Goal: Communication & Community: Ask a question

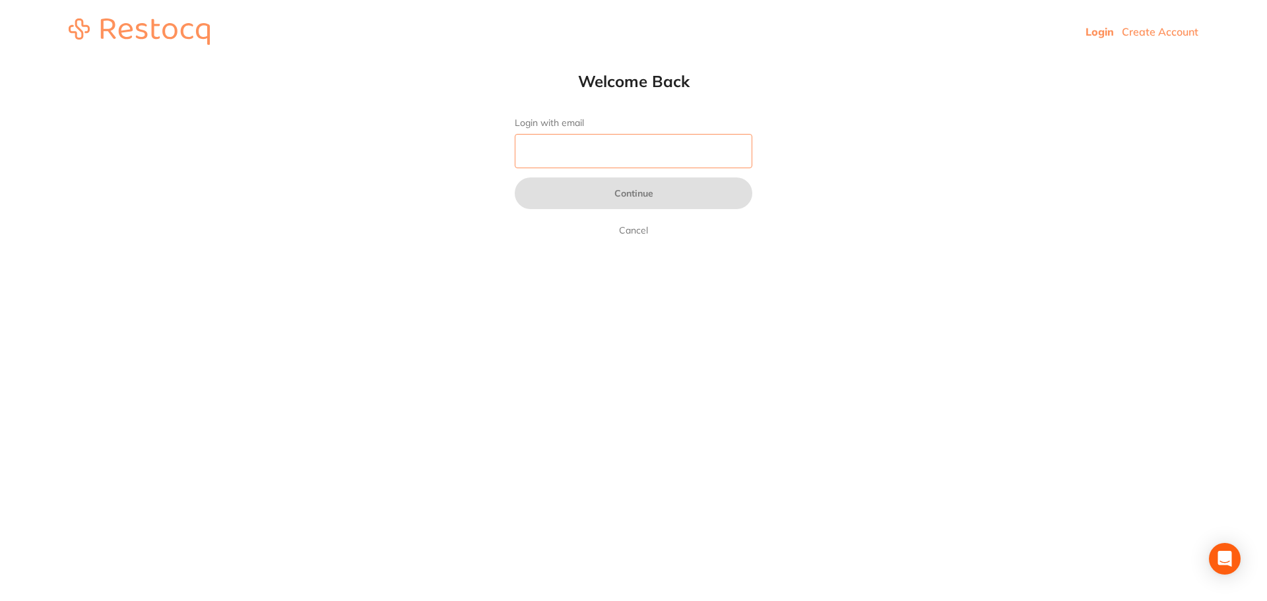
click at [567, 162] on input "Login with email" at bounding box center [634, 151] width 238 height 34
type input "[EMAIL_ADDRESS][DOMAIN_NAME]"
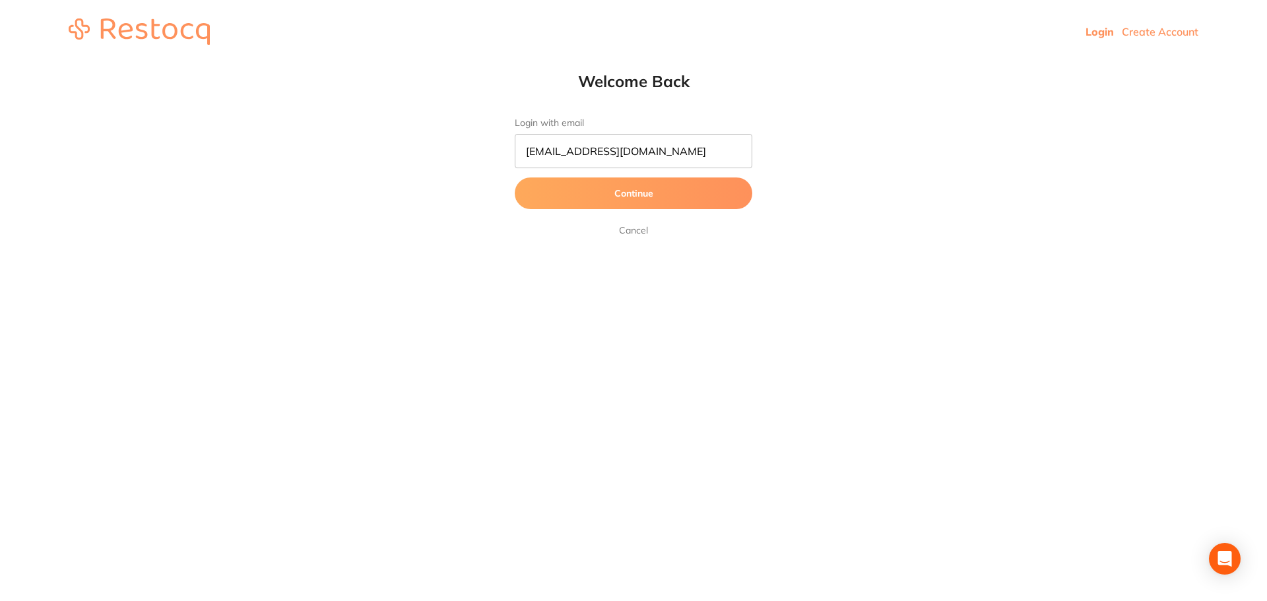
click at [711, 184] on button "Continue" at bounding box center [634, 193] width 238 height 32
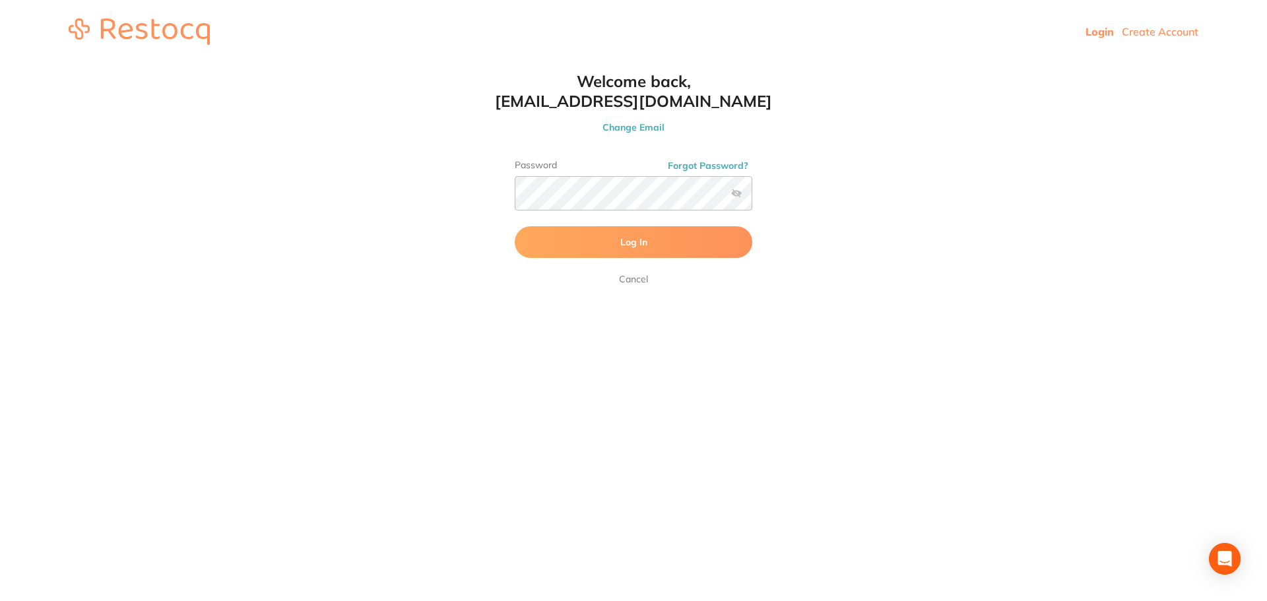
click at [712, 240] on button "Log In" at bounding box center [634, 242] width 238 height 32
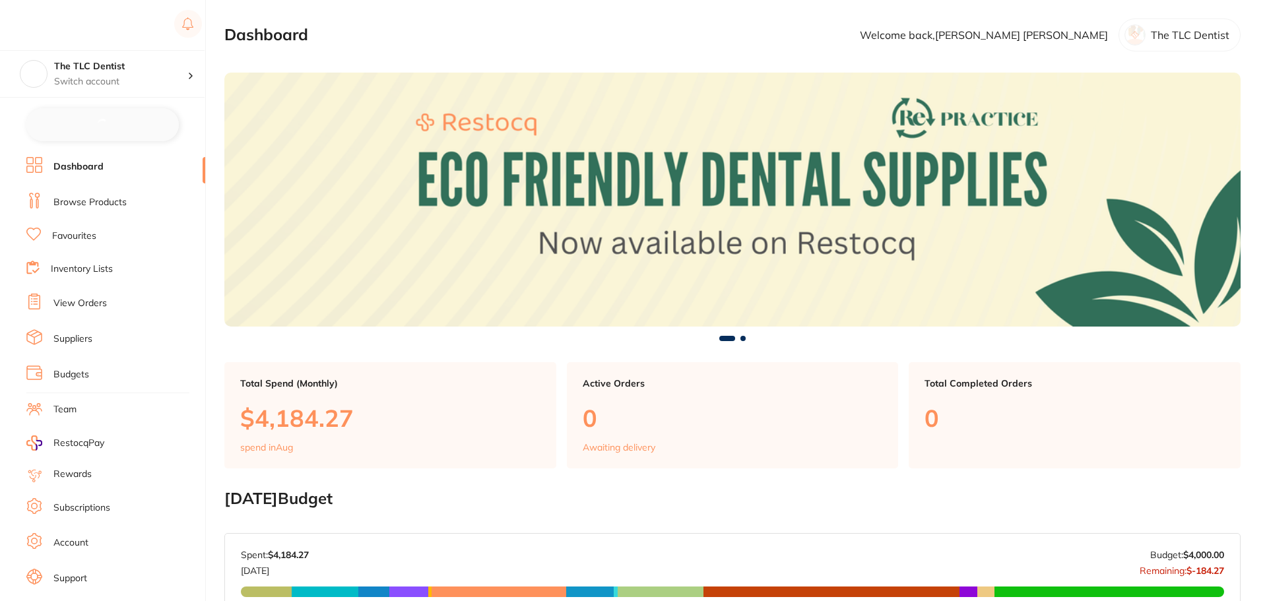
checkbox input "false"
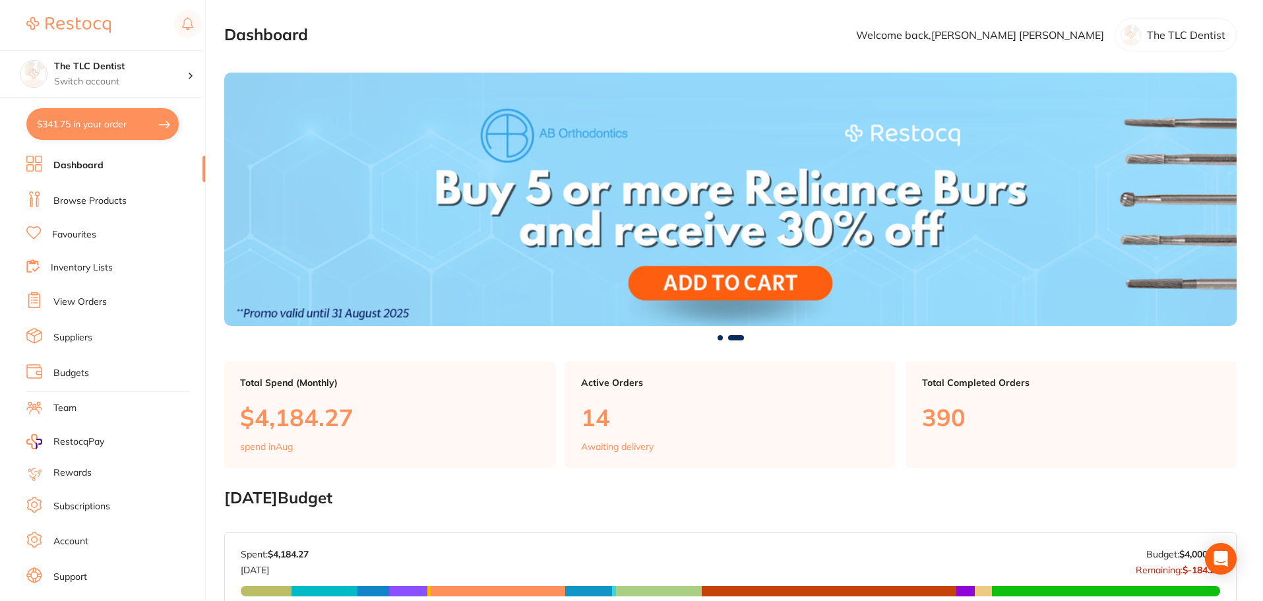
click at [78, 300] on link "View Orders" at bounding box center [79, 302] width 53 height 13
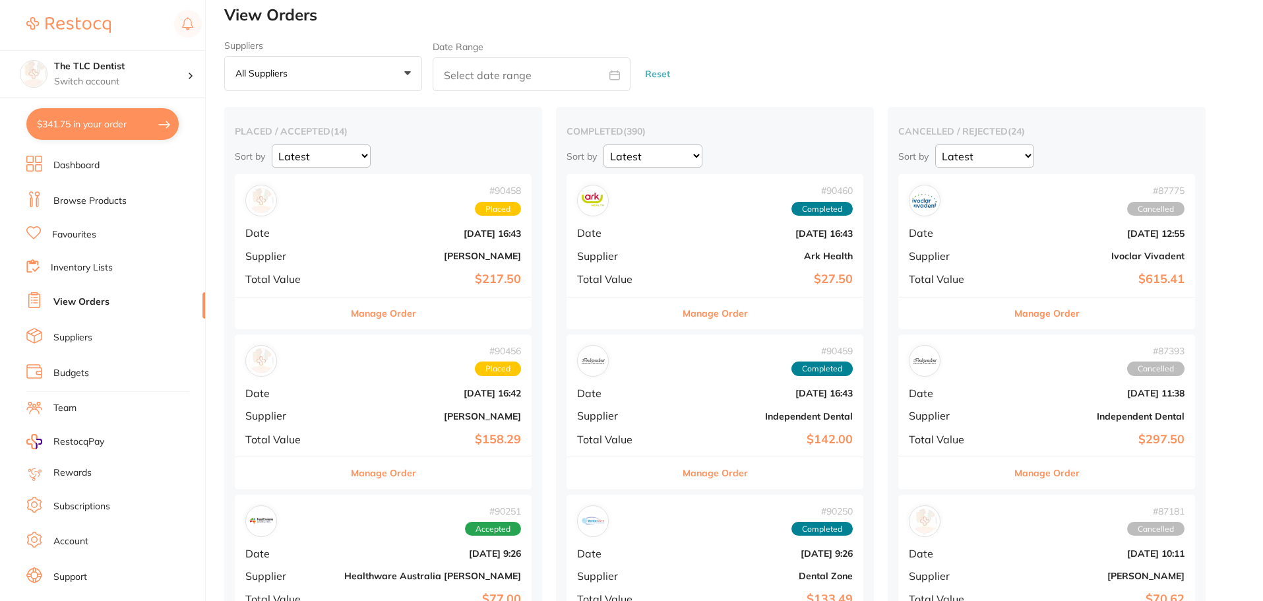
scroll to position [198, 0]
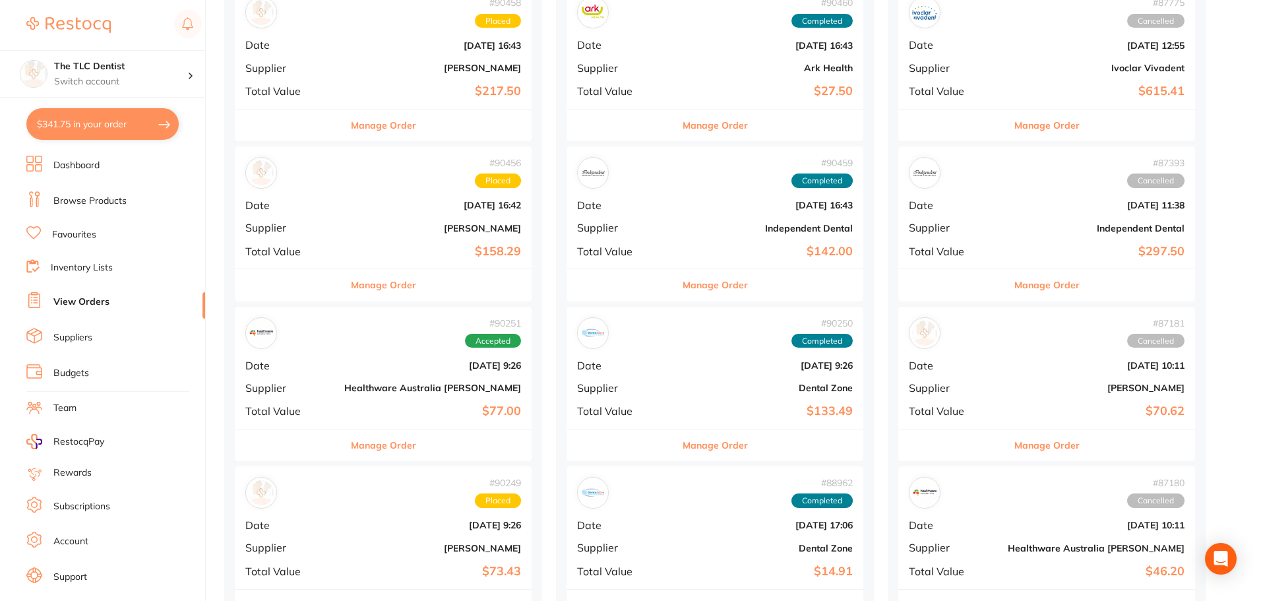
click at [353, 201] on b "[DATE] 16:42" at bounding box center [432, 205] width 177 height 11
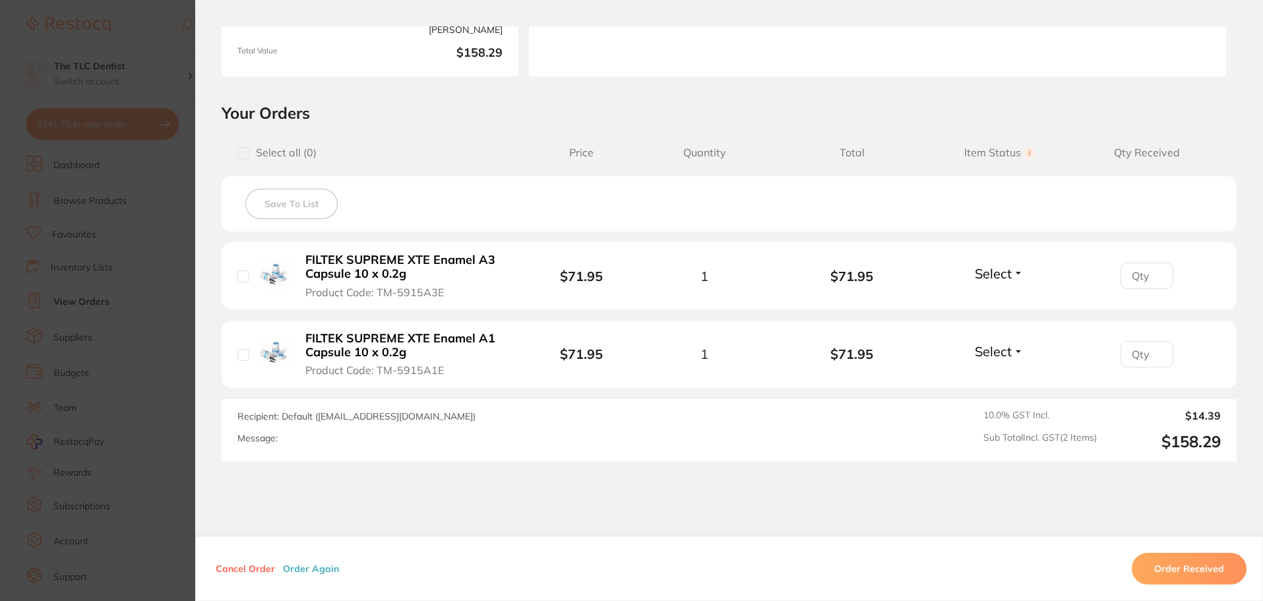
scroll to position [198, 0]
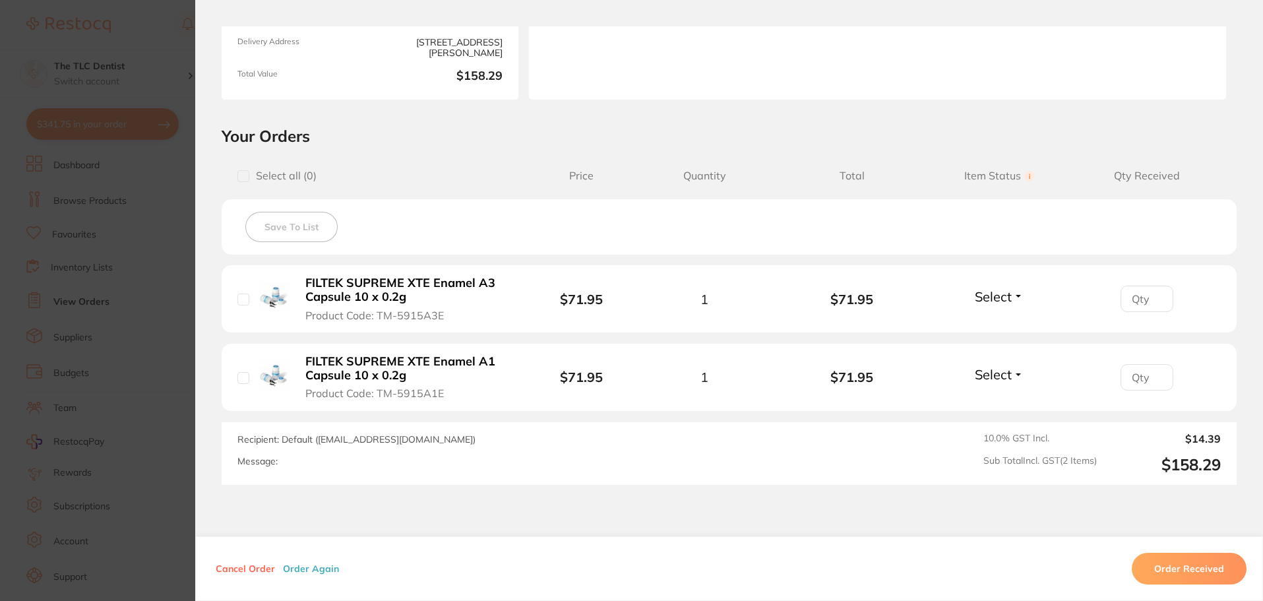
drag, startPoint x: 481, startPoint y: 398, endPoint x: 270, endPoint y: 340, distance: 218.3
click at [270, 340] on ul "FILTEK SUPREME XTE Enamel A3 Capsule 10 x 0.2g Product Code: TM-5915A3E $71.95 …" at bounding box center [729, 338] width 1015 height 146
click at [420, 393] on span "Product Code: TM-5915A1E" at bounding box center [374, 393] width 139 height 12
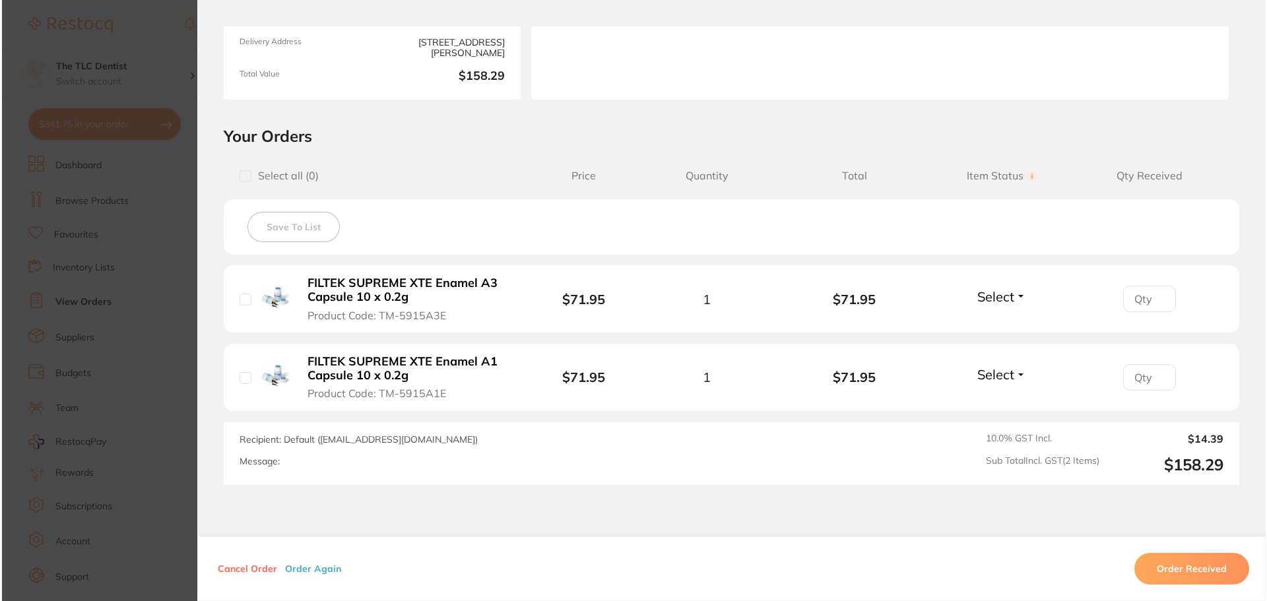
scroll to position [0, 0]
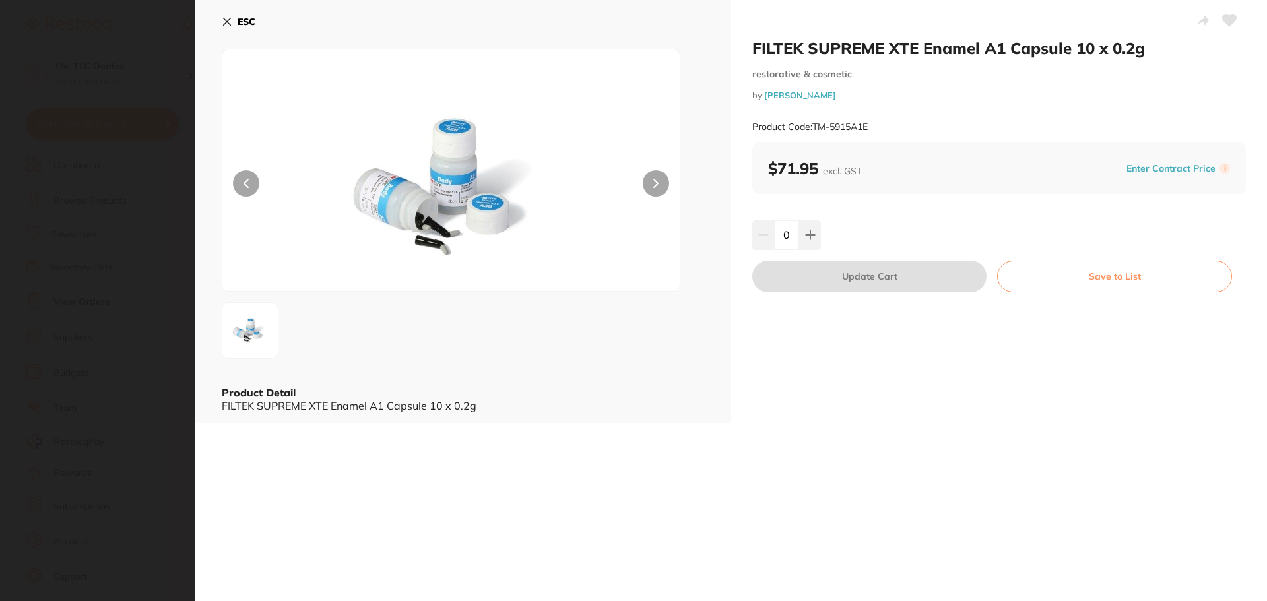
click at [852, 123] on small "Product Code: TM-5915A1E" at bounding box center [809, 126] width 115 height 11
copy small "Product Code: TM-5915A1E"
click at [59, 108] on section "FILTEK SUPREME XTE Enamel A1 Capsule 10 x 0.2g restorative & cosmetic by [PERSO…" at bounding box center [633, 300] width 1267 height 601
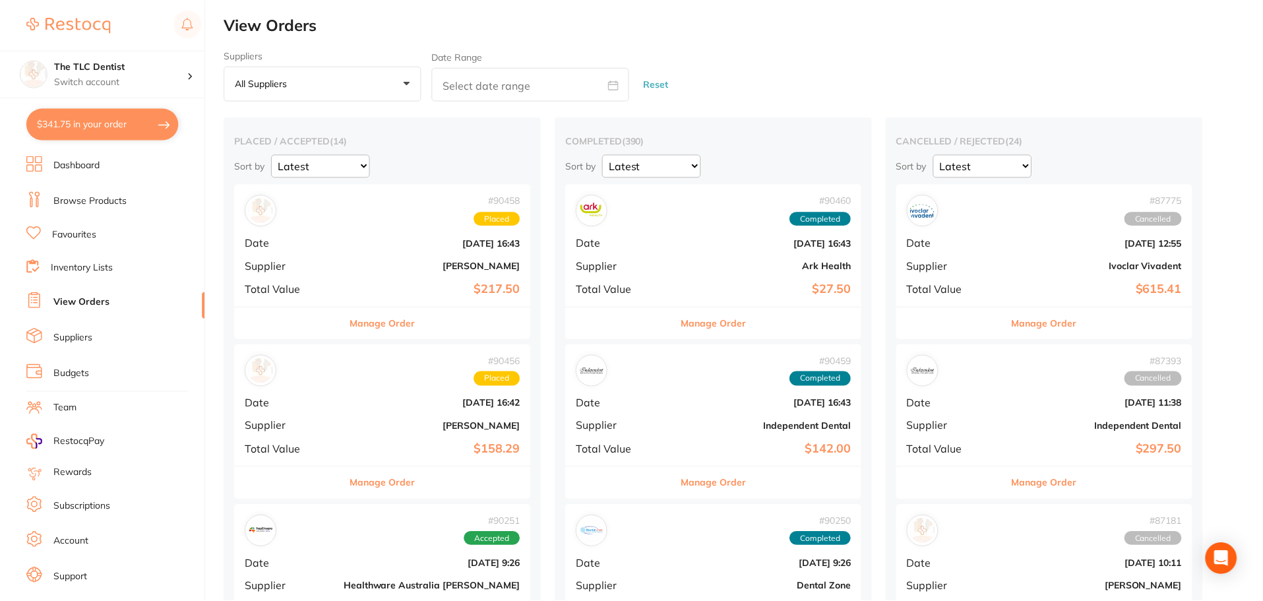
scroll to position [198, 0]
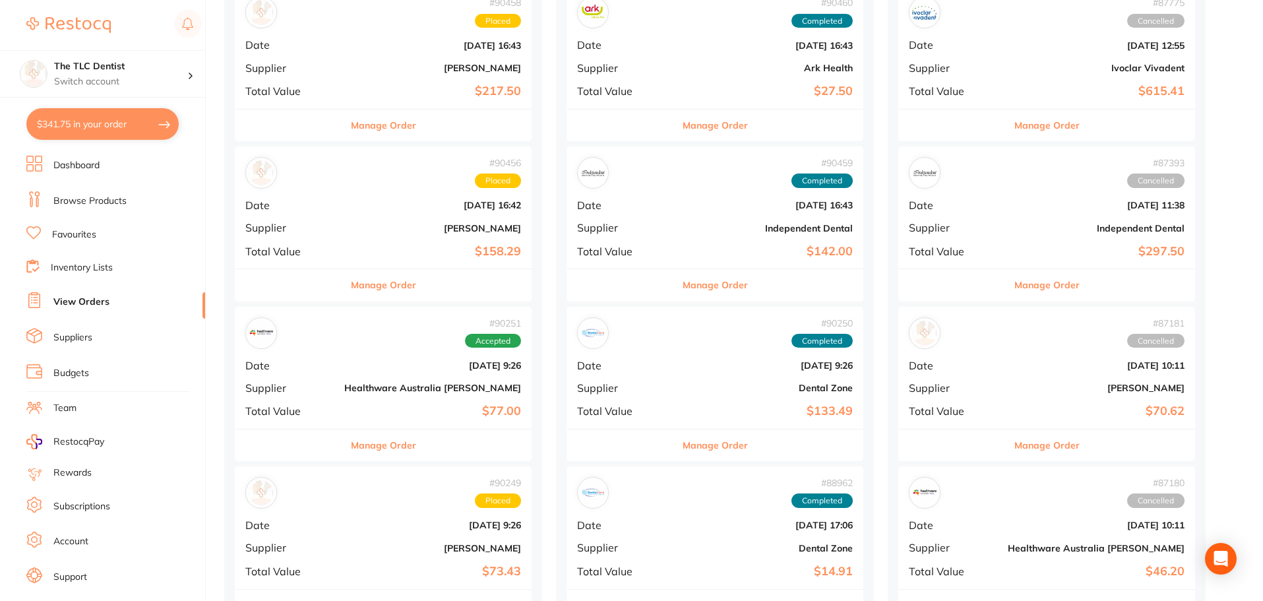
click at [364, 173] on div "# 90456 Placed" at bounding box center [383, 173] width 276 height 32
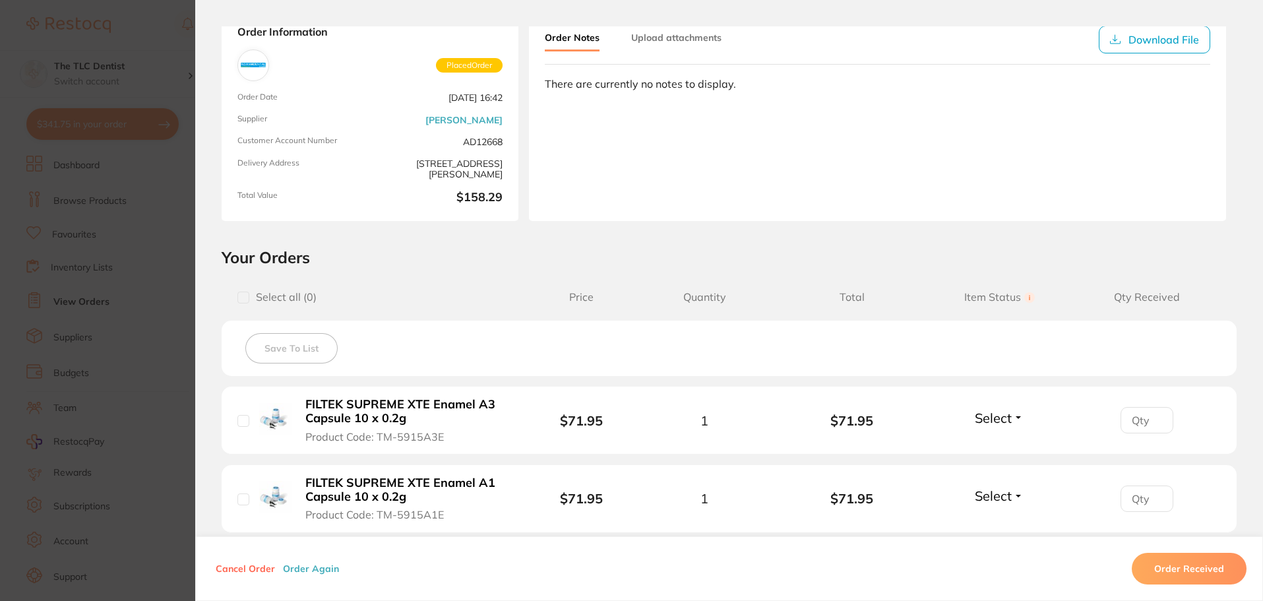
scroll to position [198, 0]
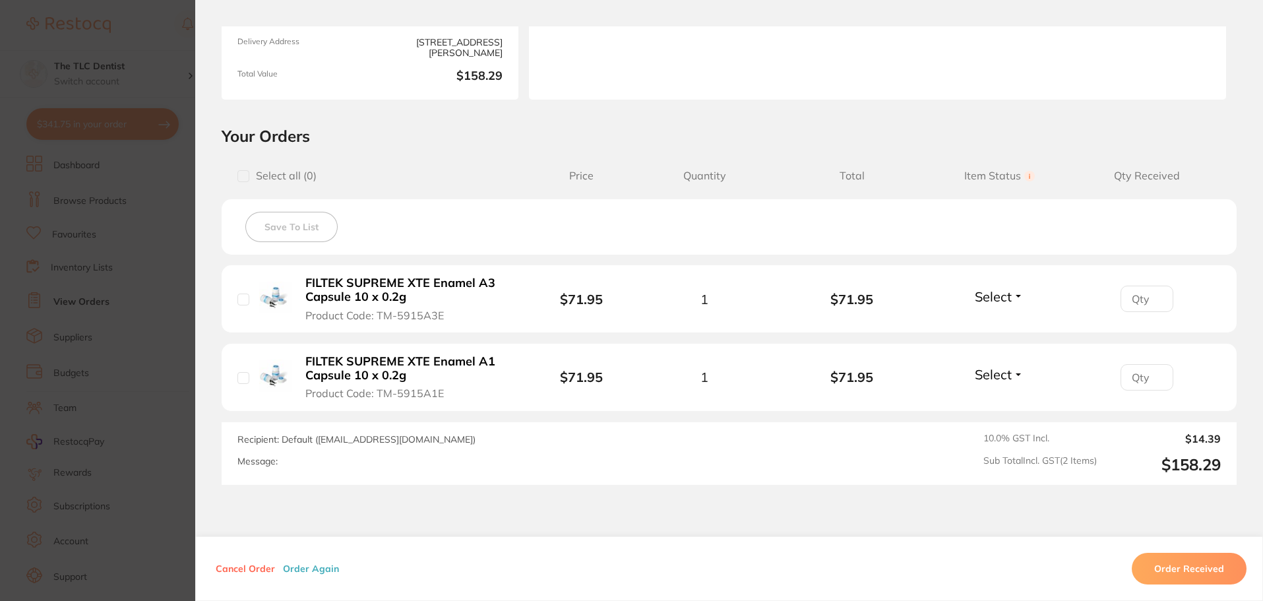
click at [416, 317] on span "Product Code: TM-5915A3E" at bounding box center [374, 315] width 139 height 12
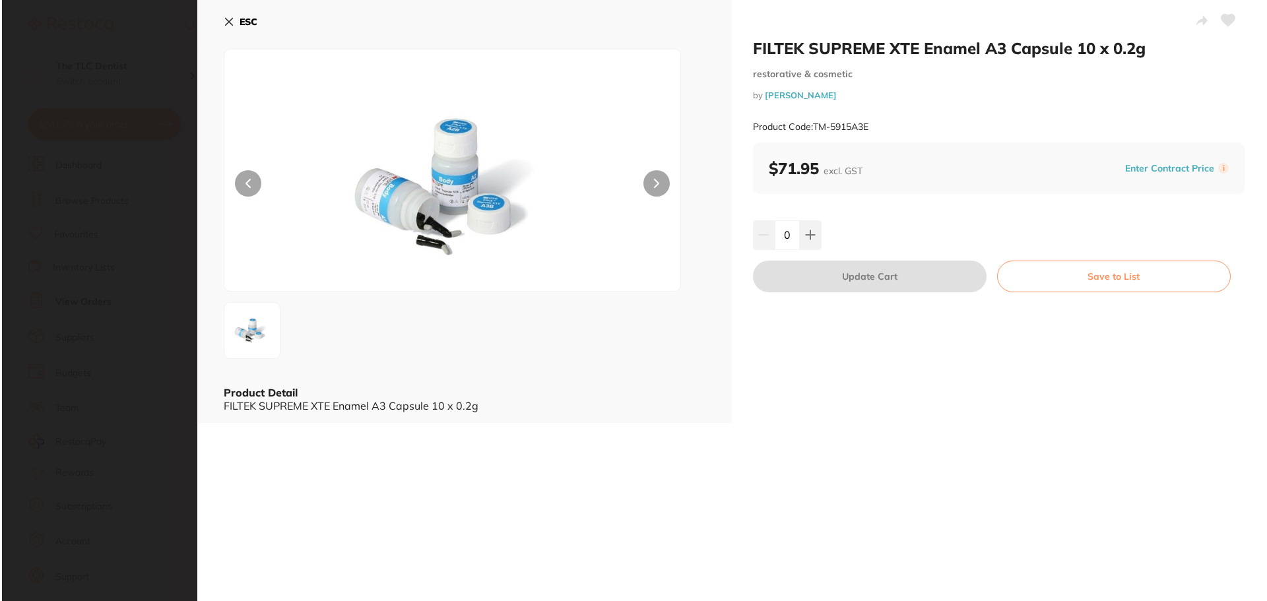
scroll to position [0, 0]
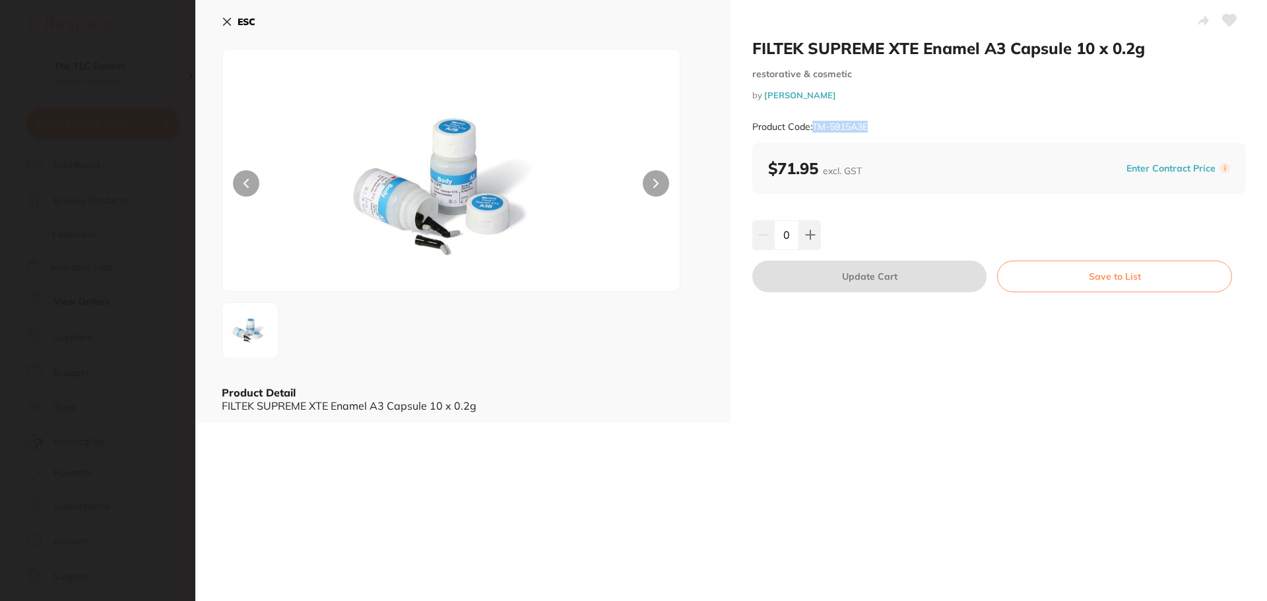
drag, startPoint x: 878, startPoint y: 124, endPoint x: 814, endPoint y: 124, distance: 64.0
click at [814, 124] on div "Product Code: TM-5915A3E" at bounding box center [998, 127] width 493 height 32
copy small "TM-5915A3E"
click at [224, 16] on button "ESC" at bounding box center [239, 22] width 34 height 22
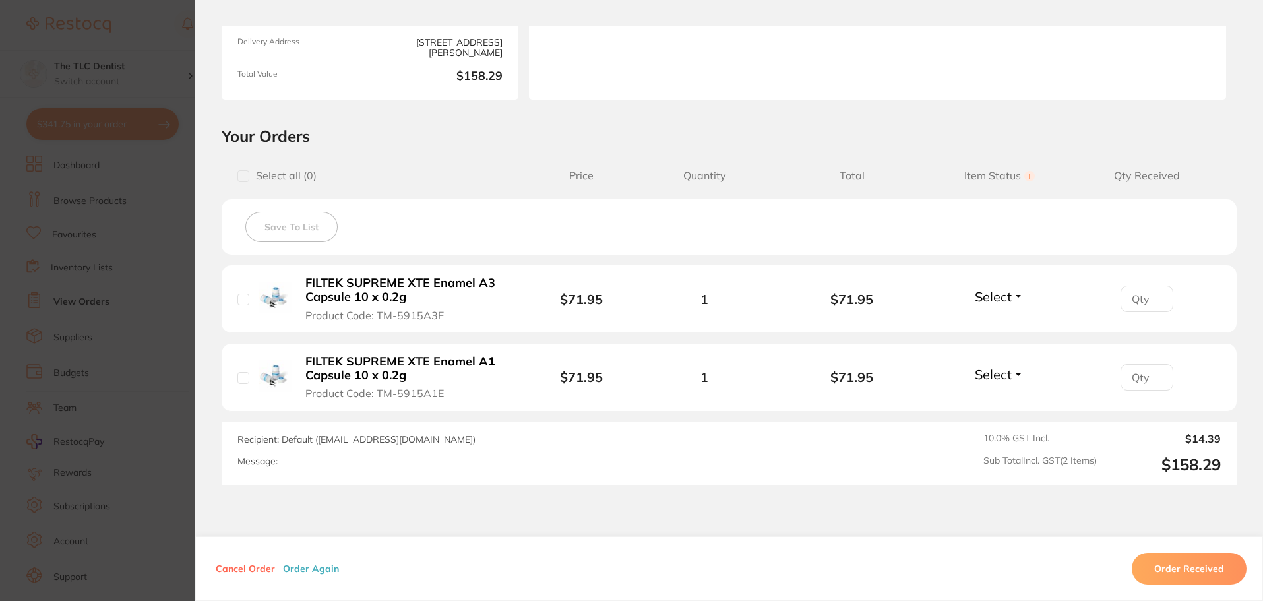
click at [65, 203] on section "Order ID: Restocq- 90456 Order Information Placed Order Order Date [DATE] 16:42…" at bounding box center [631, 300] width 1263 height 601
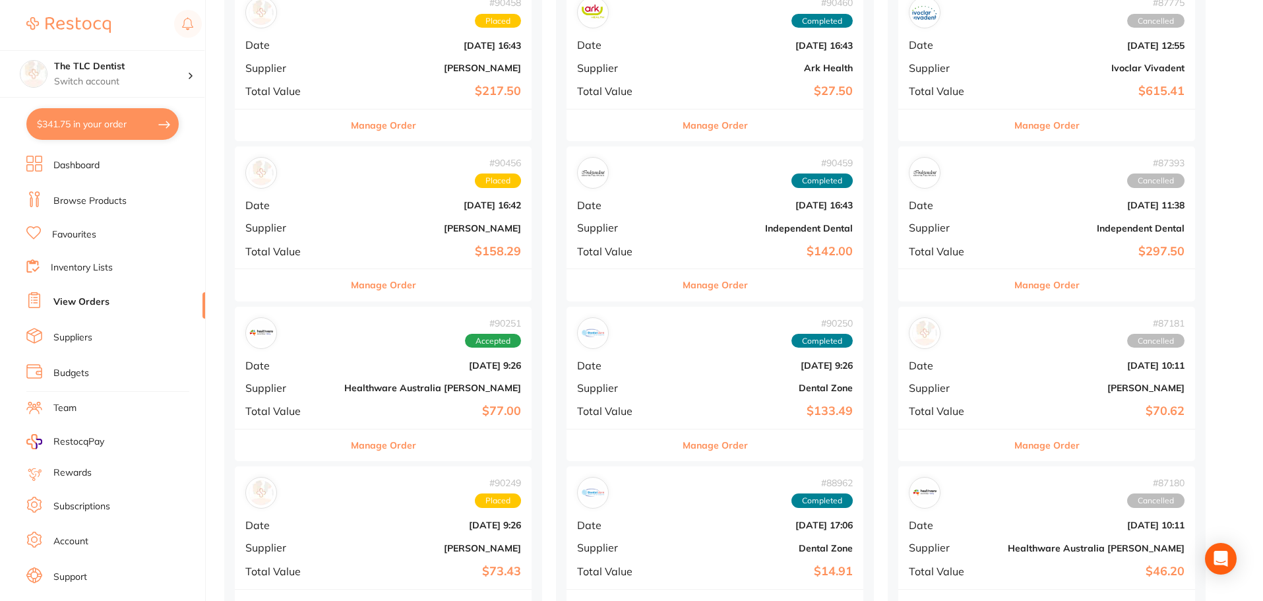
click at [346, 77] on div "# 90458 Placed Date [DATE] 16:43 Supplier [PERSON_NAME] Total Value $217.50" at bounding box center [383, 47] width 297 height 122
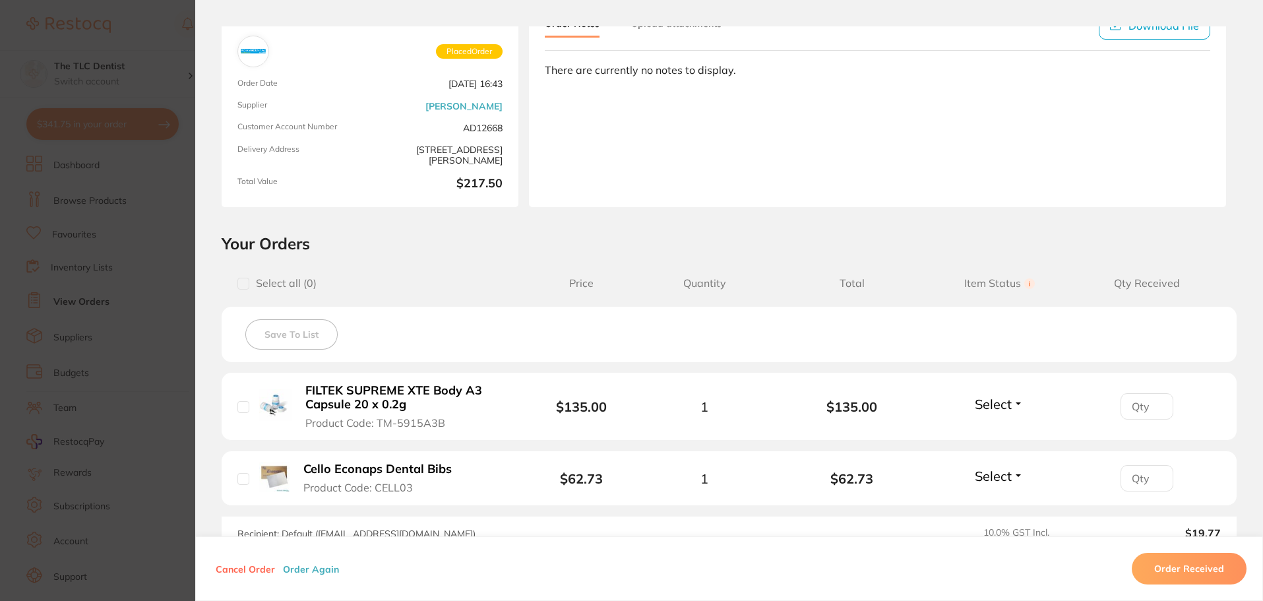
scroll to position [198, 0]
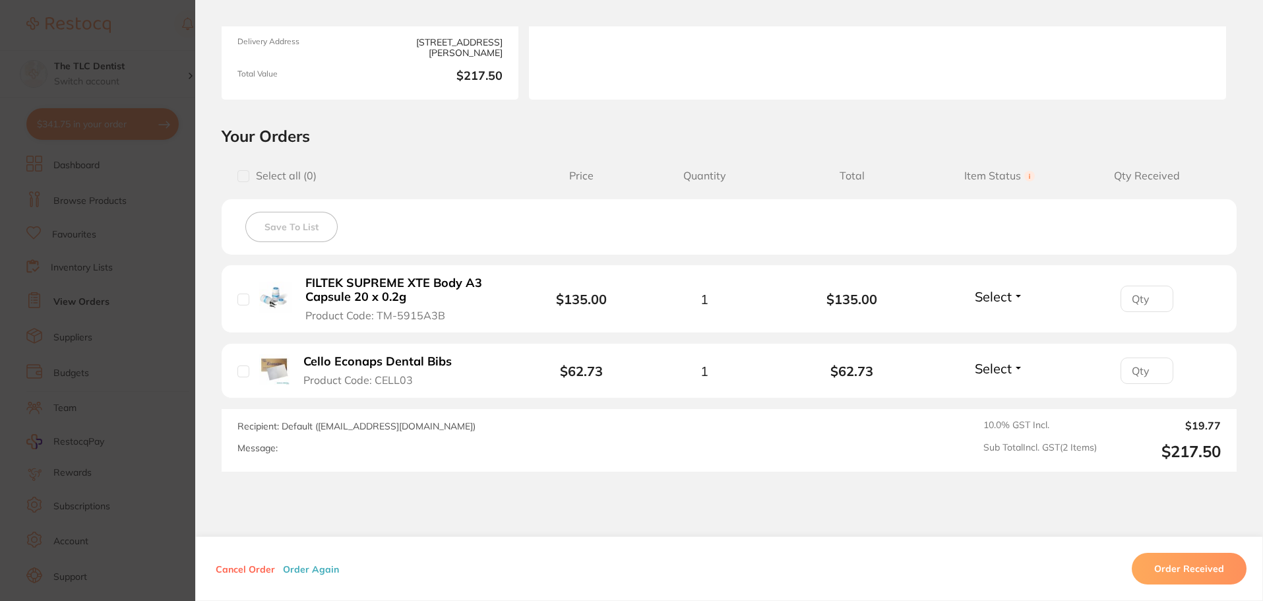
click at [410, 375] on button "Cello Econaps Dental Bibs Product Code: CELL03" at bounding box center [384, 370] width 168 height 32
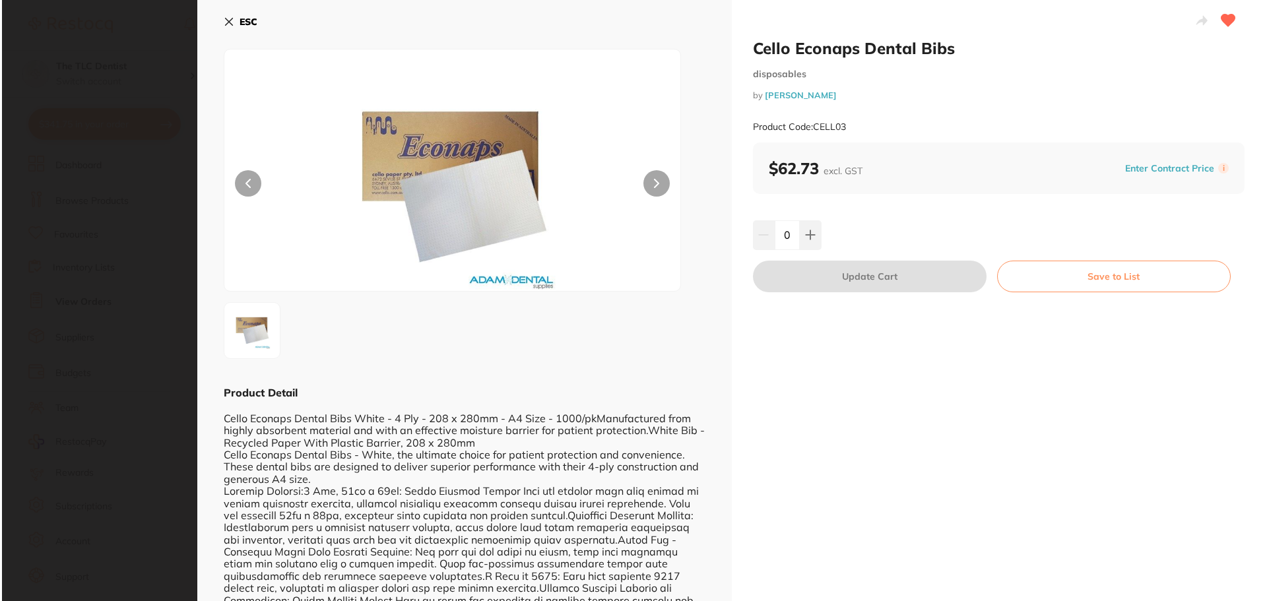
scroll to position [0, 0]
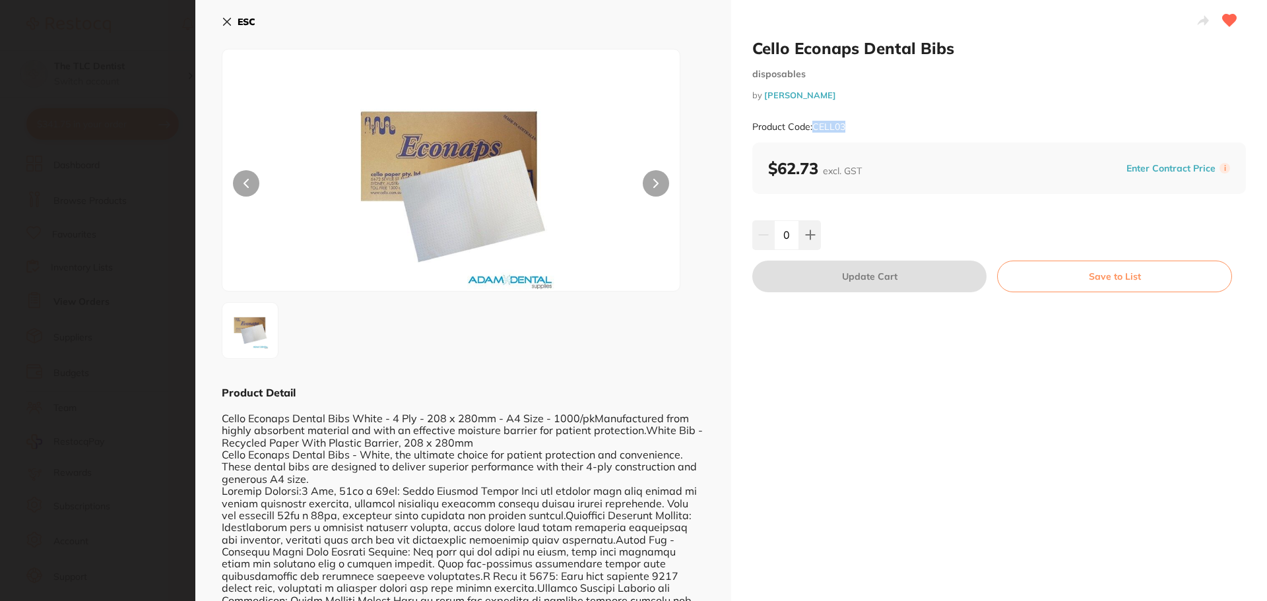
drag, startPoint x: 846, startPoint y: 123, endPoint x: 815, endPoint y: 123, distance: 31.7
click at [815, 123] on div "Product Code: CELL03" at bounding box center [998, 127] width 493 height 32
copy small "CELL03"
click at [116, 108] on section "Cello Econaps Dental Bibs disposables by [PERSON_NAME] Product Code: CELL03 ESC…" at bounding box center [633, 300] width 1267 height 601
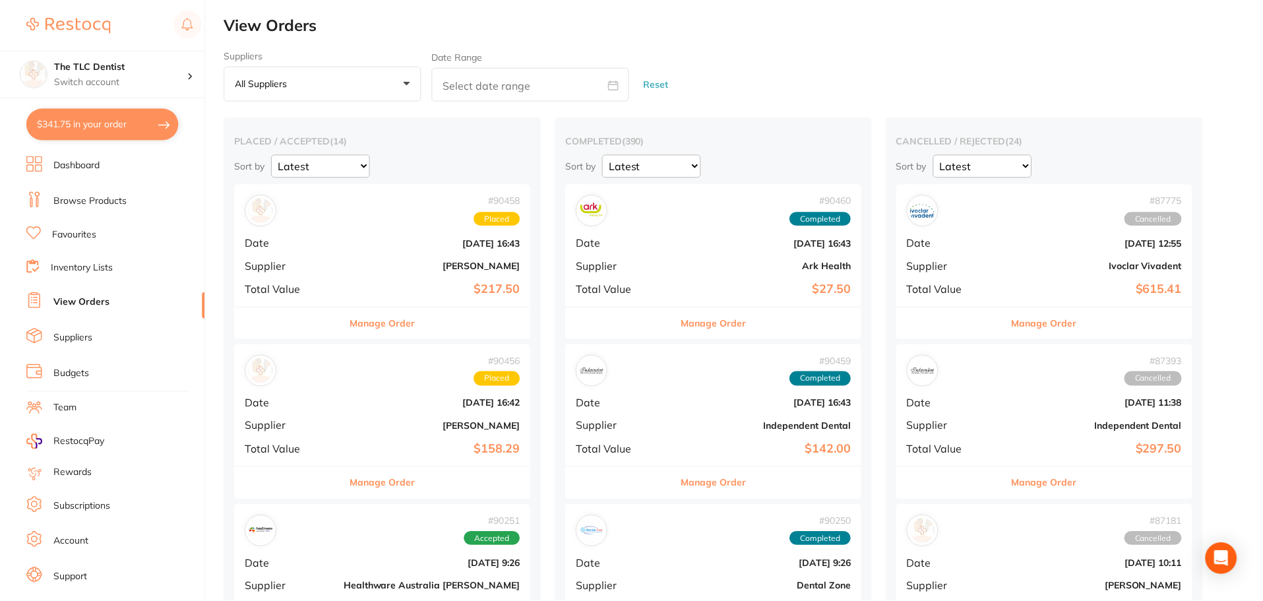
scroll to position [198, 0]
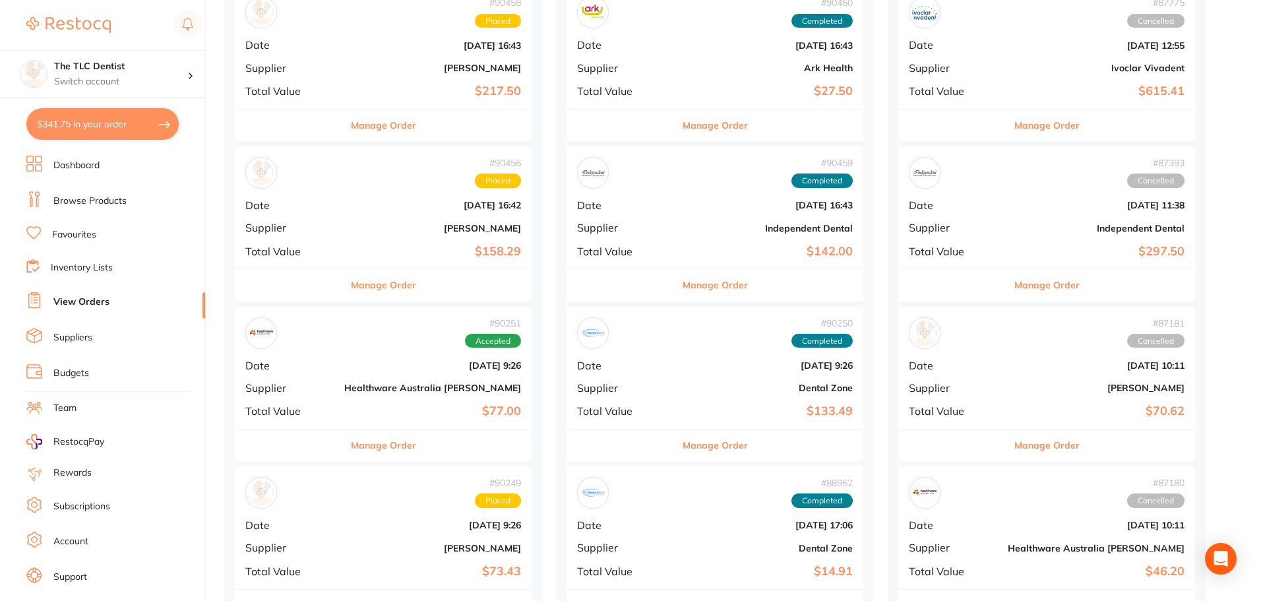
click at [344, 88] on b "$217.50" at bounding box center [432, 91] width 177 height 14
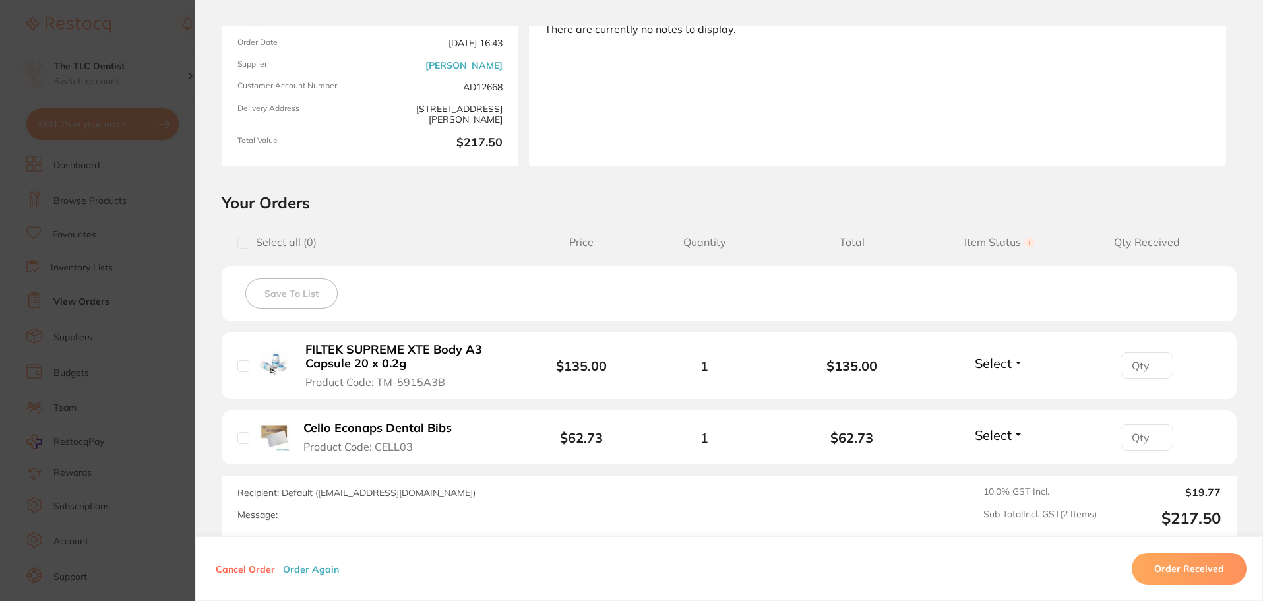
scroll to position [132, 0]
click at [439, 363] on b "FILTEK SUPREME XTE Body A3 Capsule 20 x 0.2g" at bounding box center [407, 355] width 204 height 27
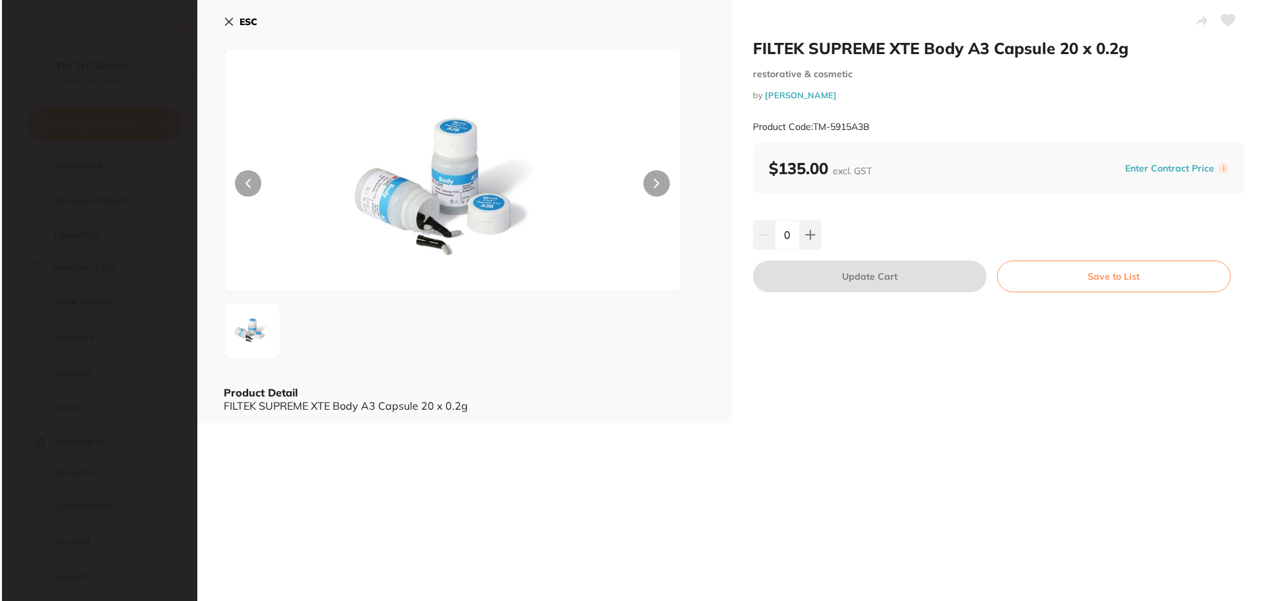
scroll to position [0, 0]
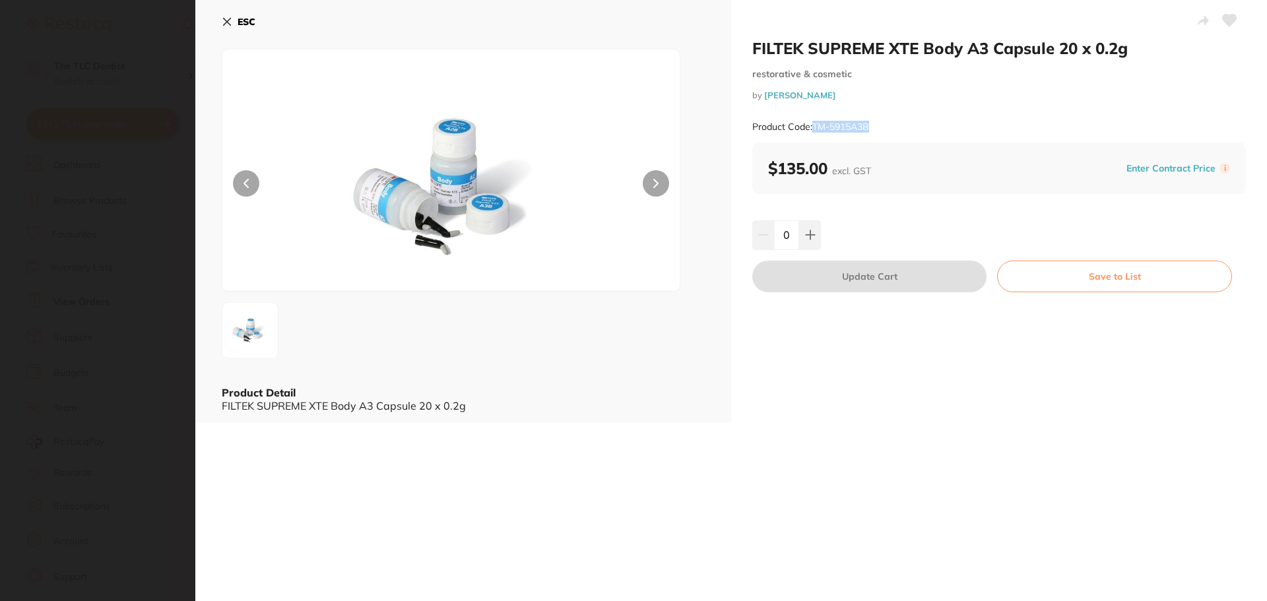
drag, startPoint x: 870, startPoint y: 125, endPoint x: 813, endPoint y: 129, distance: 56.9
click at [813, 129] on small "Product Code: TM-5915A3B" at bounding box center [810, 126] width 117 height 11
copy small "TM-5915A3B"
click at [142, 135] on section "FILTEK SUPREME XTE Body A3 Capsule 20 x 0.2g restorative & cosmetic by [PERSON_…" at bounding box center [633, 300] width 1267 height 601
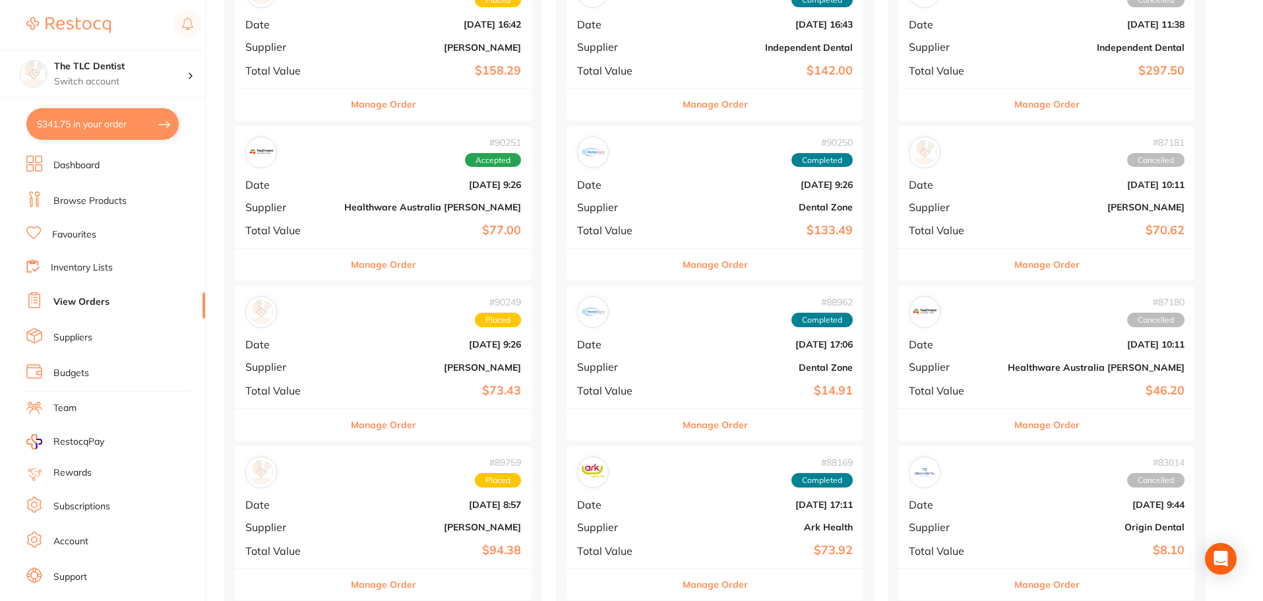
scroll to position [462, 0]
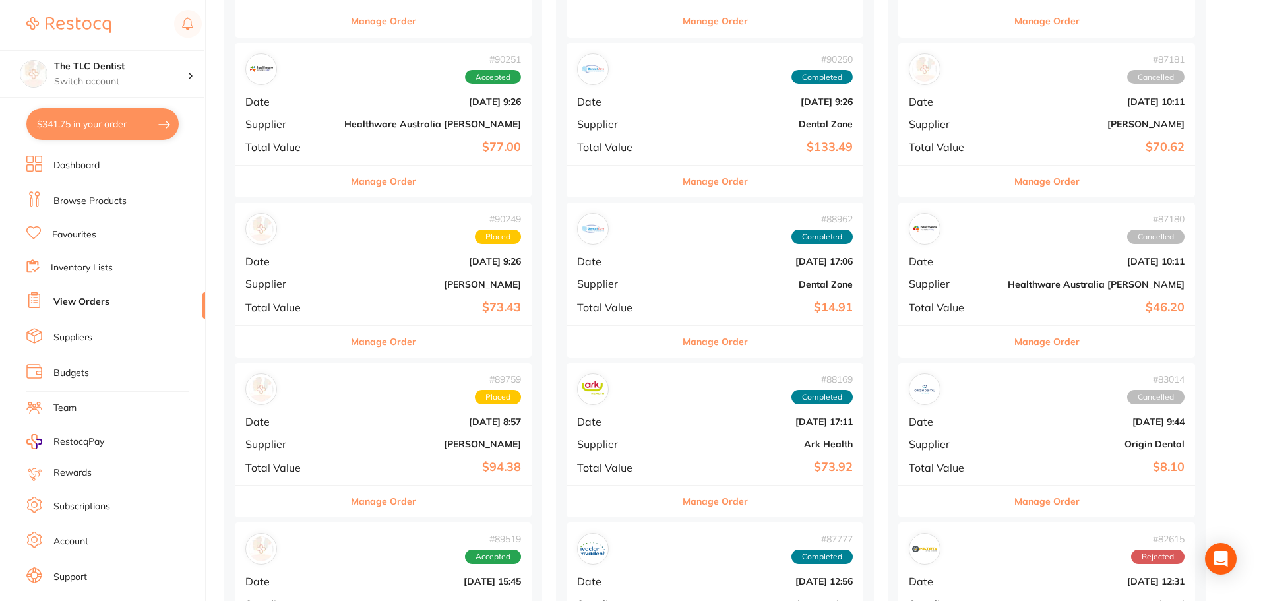
click at [379, 429] on div "# 89759 Placed Date [DATE] 8:57 Supplier [PERSON_NAME] Total Value $94.38" at bounding box center [383, 424] width 297 height 122
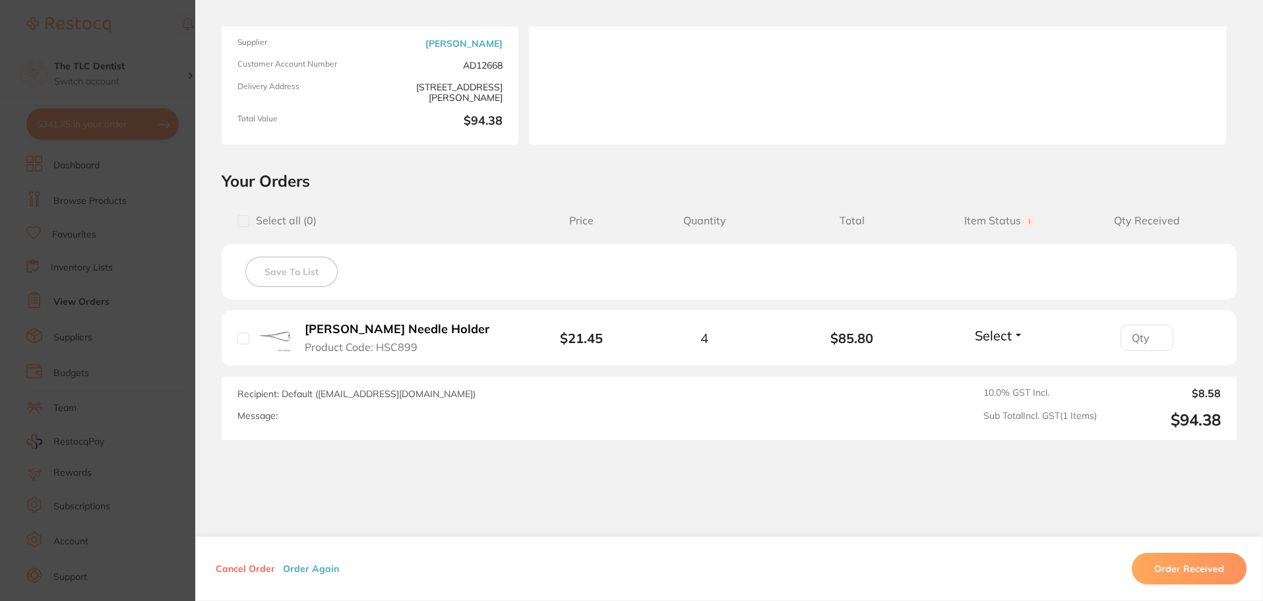
scroll to position [122, 0]
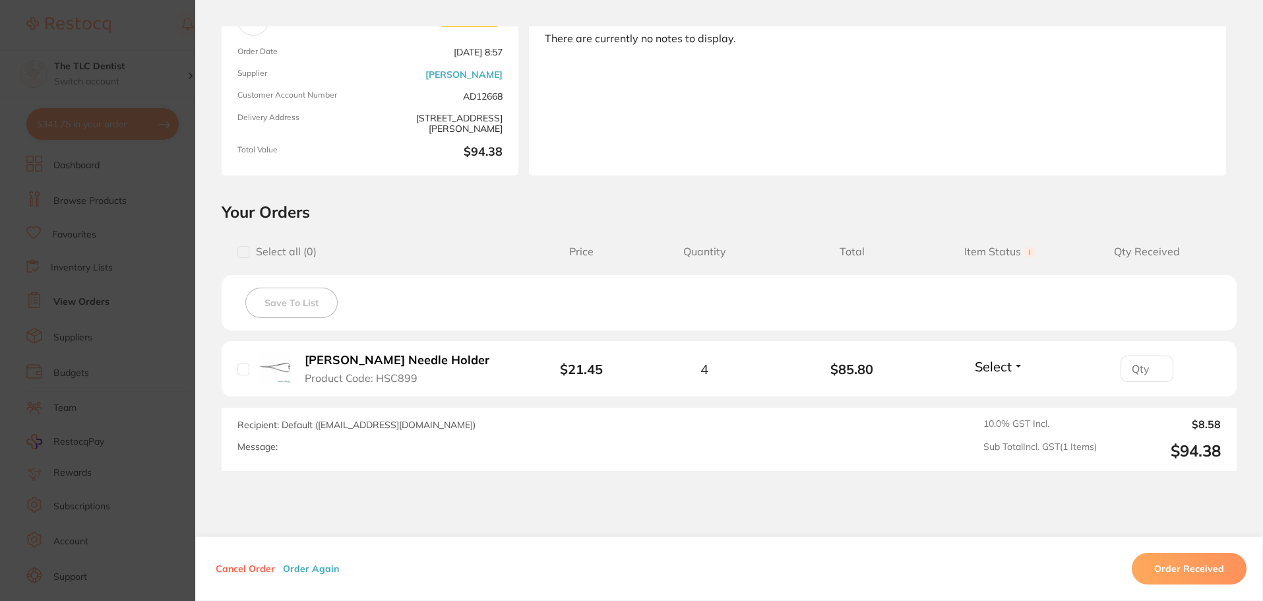
click at [410, 377] on span "Product Code: HSC899" at bounding box center [361, 378] width 113 height 12
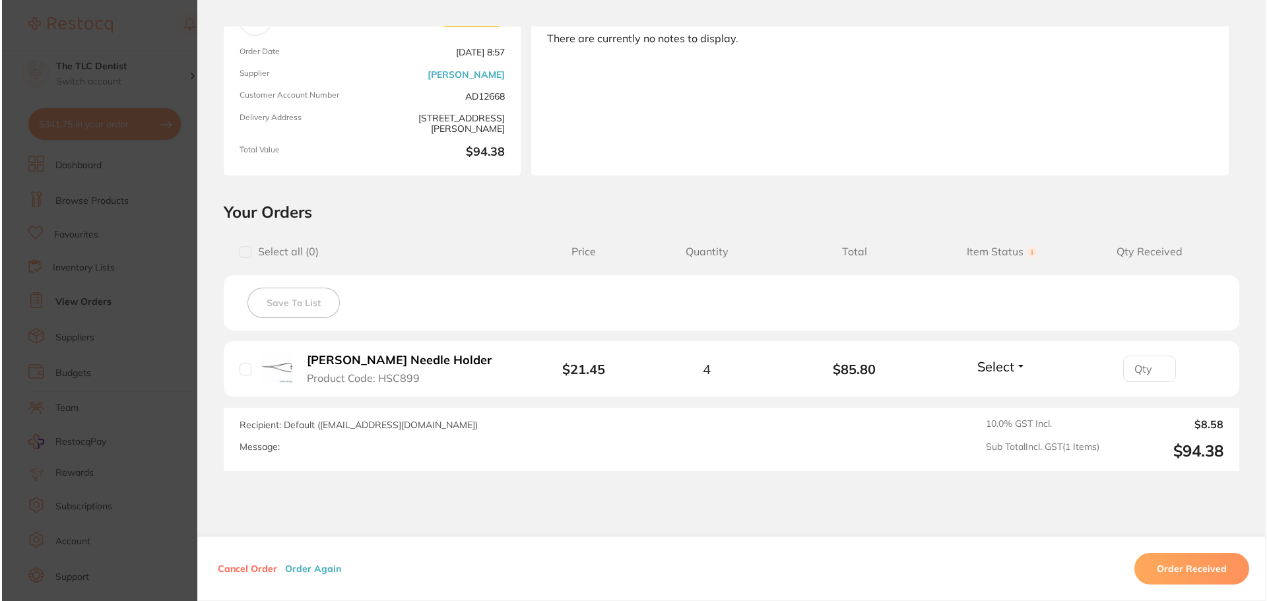
scroll to position [0, 0]
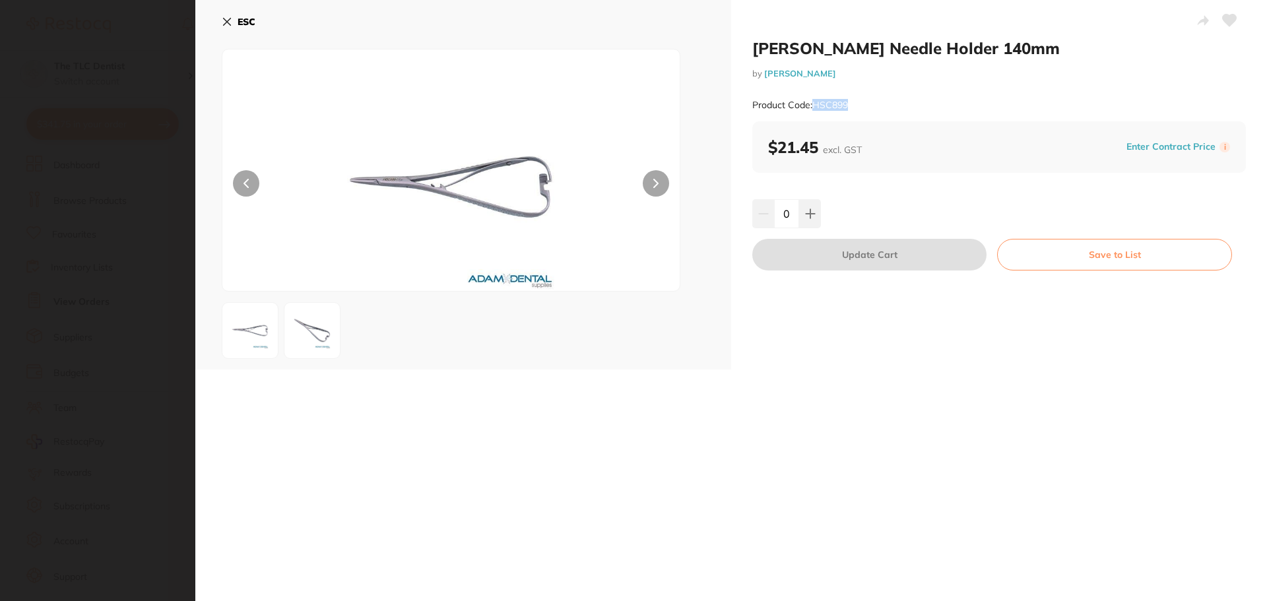
drag, startPoint x: 856, startPoint y: 103, endPoint x: 811, endPoint y: 102, distance: 44.9
click at [811, 102] on div "Product Code: HSC899" at bounding box center [998, 105] width 493 height 32
copy small "HSC899"
drag, startPoint x: 226, startPoint y: 22, endPoint x: 230, endPoint y: 32, distance: 10.0
click at [226, 22] on icon at bounding box center [227, 21] width 7 height 7
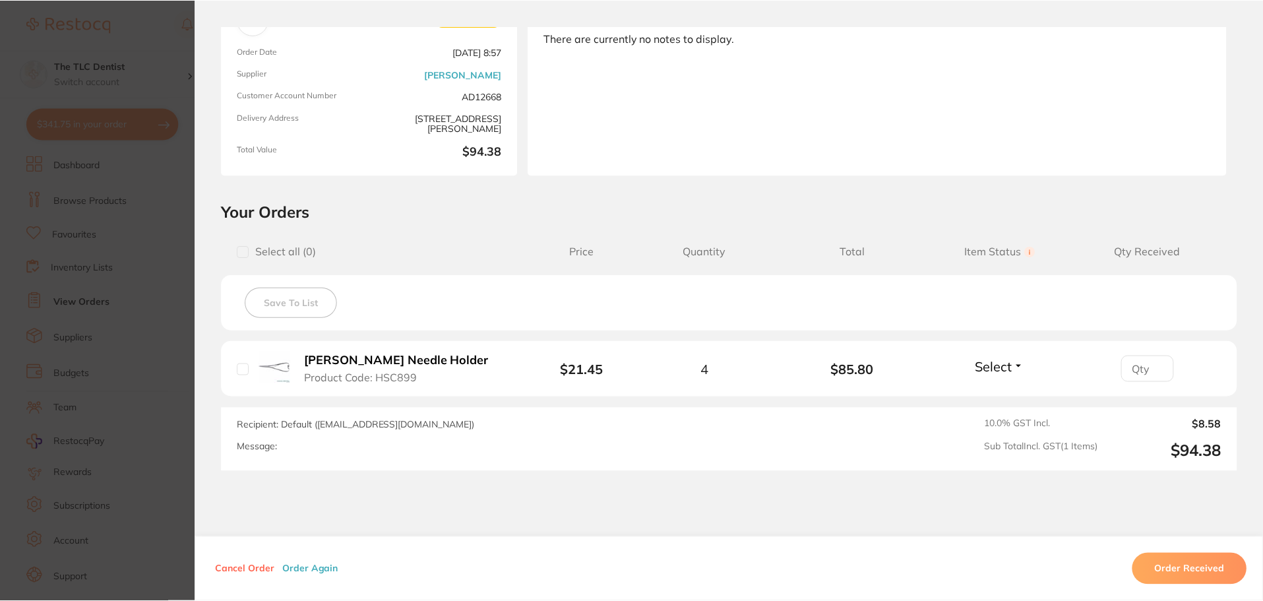
scroll to position [462, 0]
click at [136, 199] on section "Order ID: Restocq- 89759 Order Information Placed Order Order Date [DATE] 8:57 …" at bounding box center [631, 300] width 1263 height 601
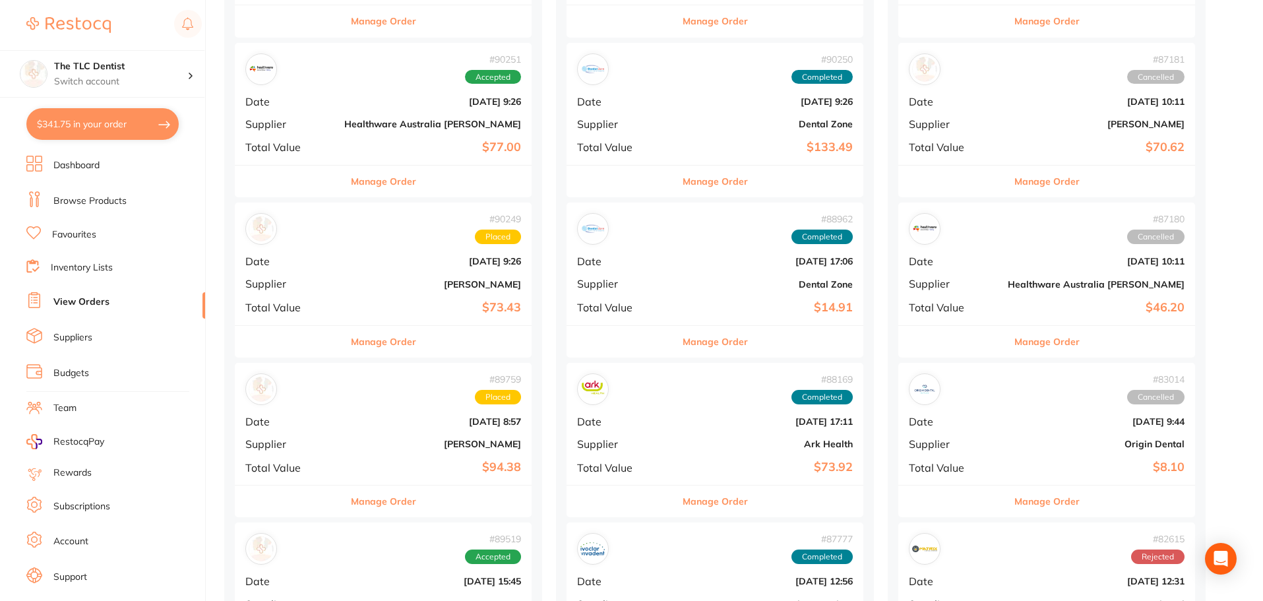
click at [358, 287] on b "[PERSON_NAME]" at bounding box center [432, 284] width 177 height 11
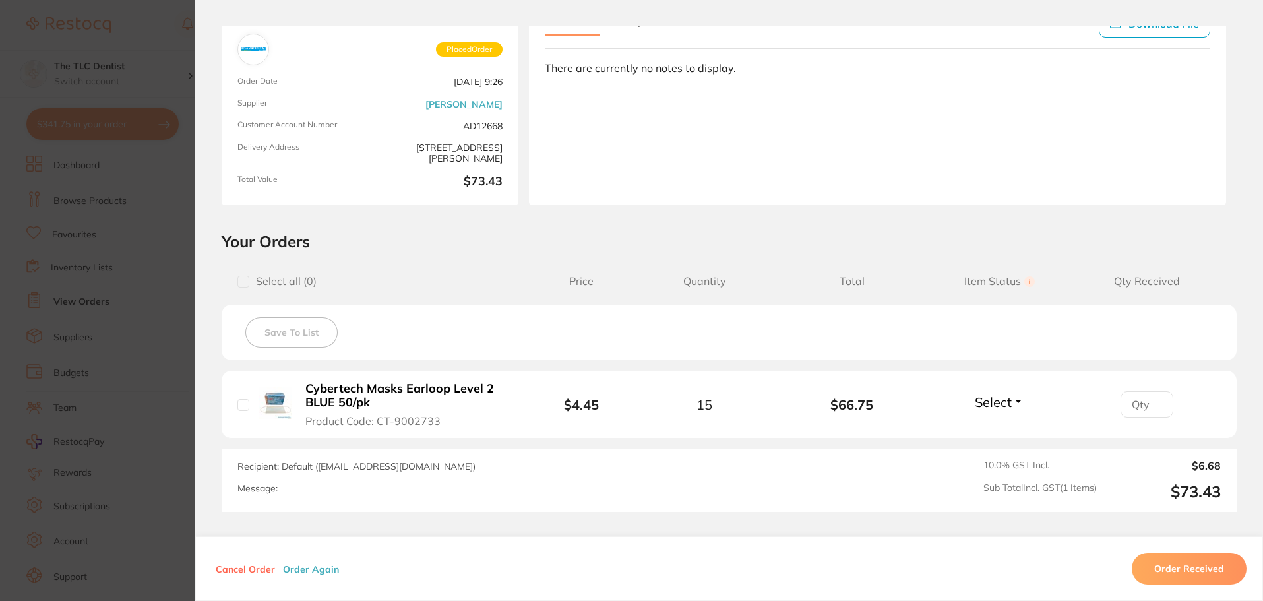
scroll to position [132, 0]
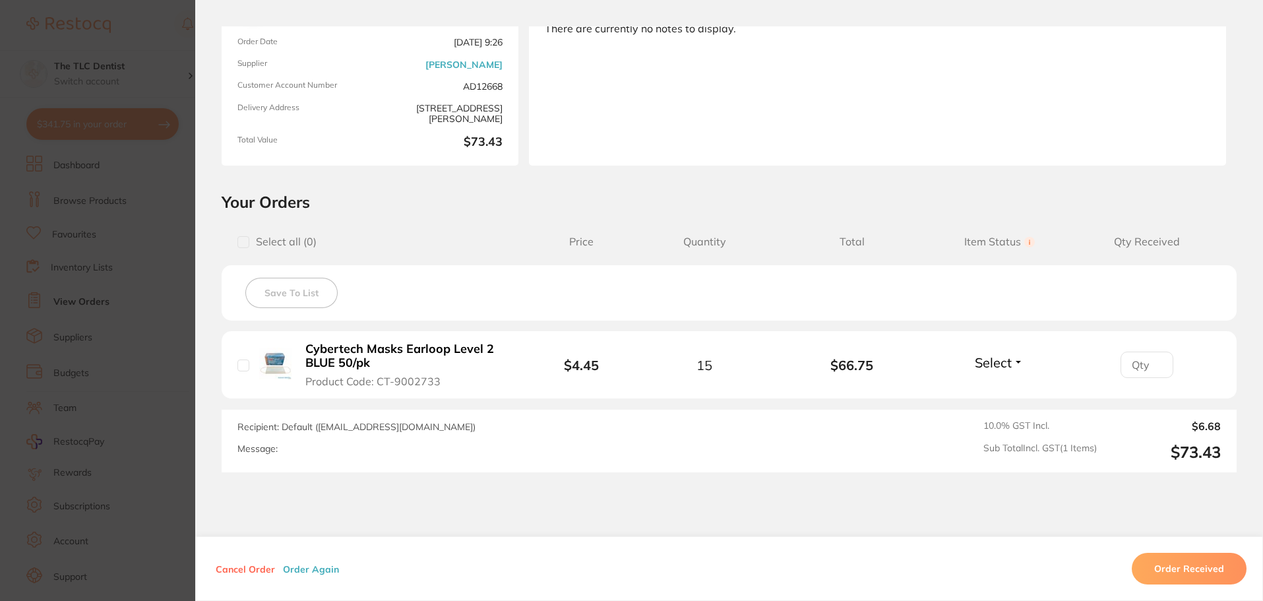
click at [444, 352] on b "Cybertech Masks Earloop Level 2 BLUE 50/pk" at bounding box center [407, 355] width 204 height 27
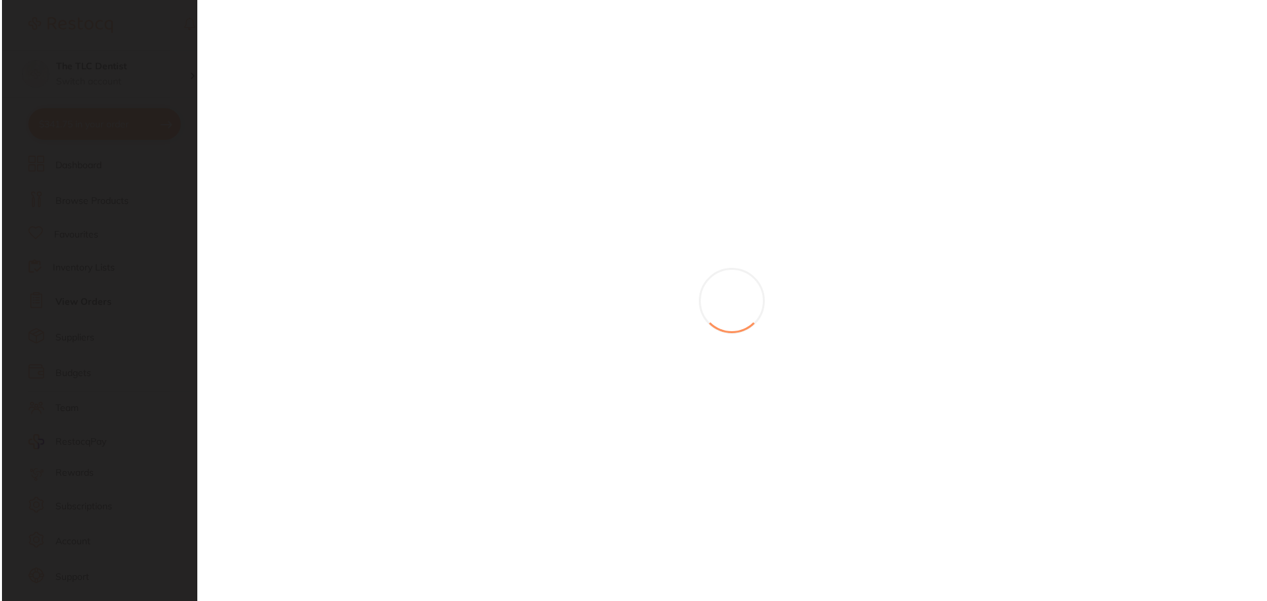
scroll to position [0, 0]
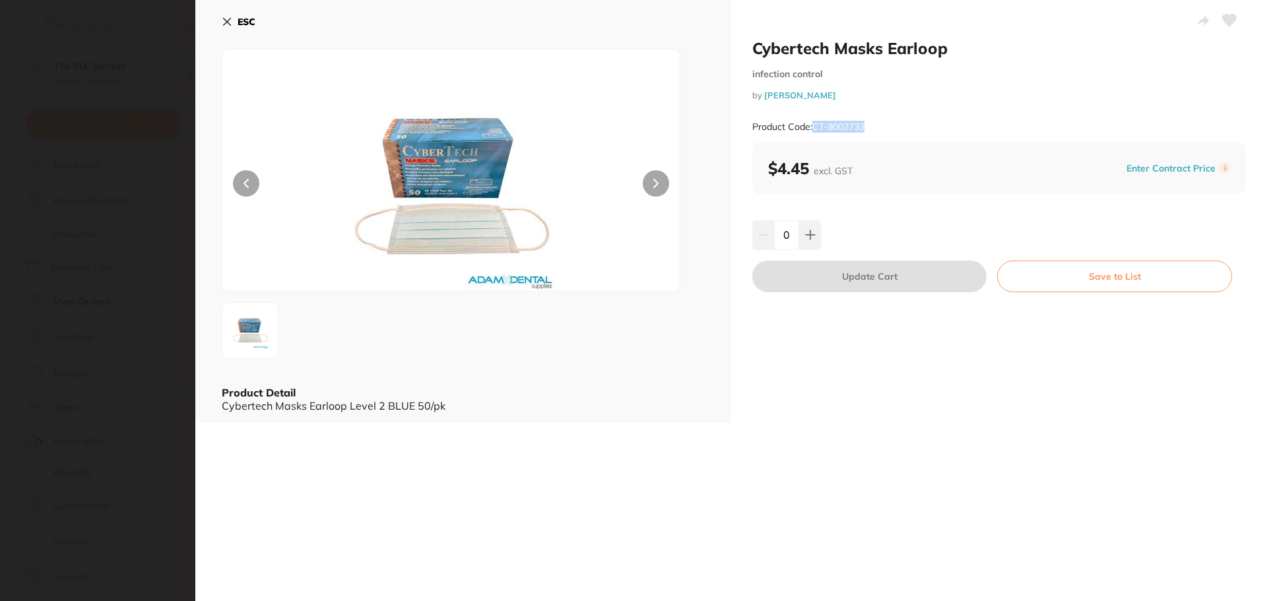
drag, startPoint x: 864, startPoint y: 129, endPoint x: 813, endPoint y: 125, distance: 50.9
click at [813, 125] on div "Product Code: CT-9002733" at bounding box center [998, 127] width 493 height 32
copy small "CT-9002733"
click at [68, 416] on section "Cybertech Masks Earloop infection control by [PERSON_NAME] Product Code: CT-900…" at bounding box center [633, 300] width 1267 height 601
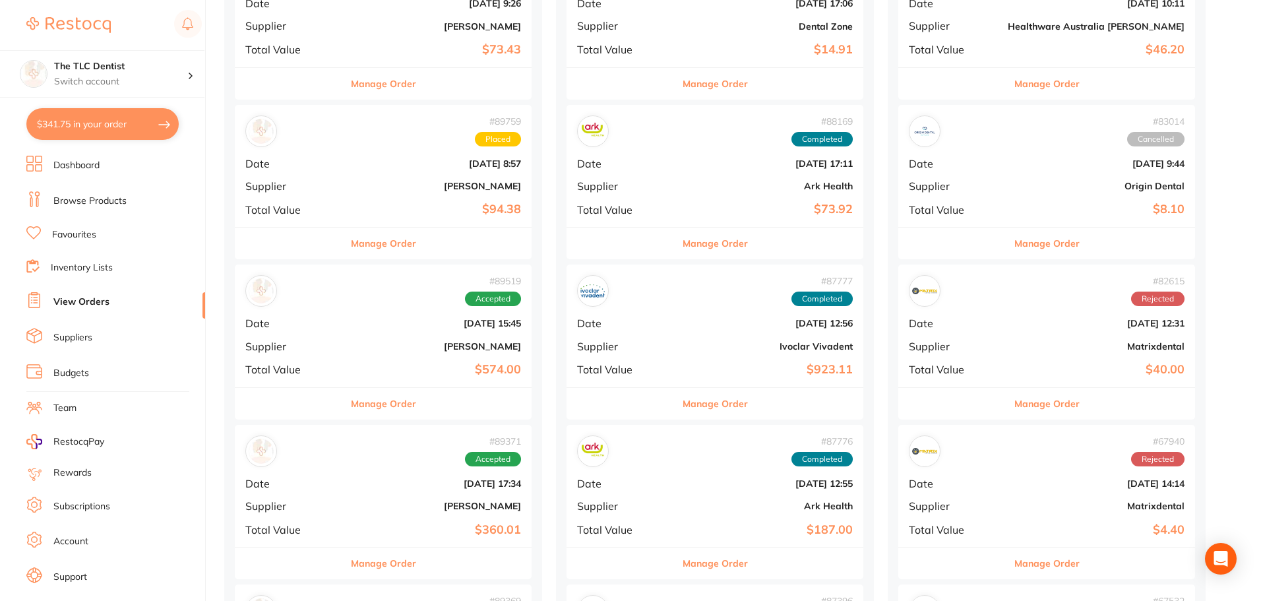
scroll to position [726, 0]
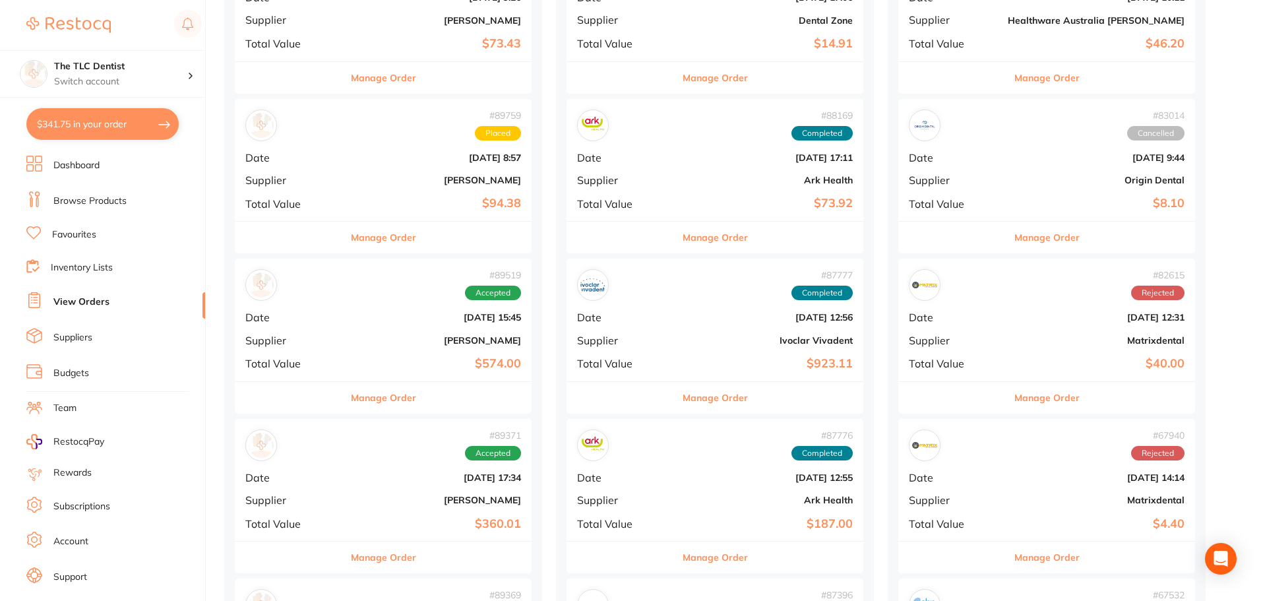
click at [344, 176] on b "[PERSON_NAME]" at bounding box center [432, 180] width 177 height 11
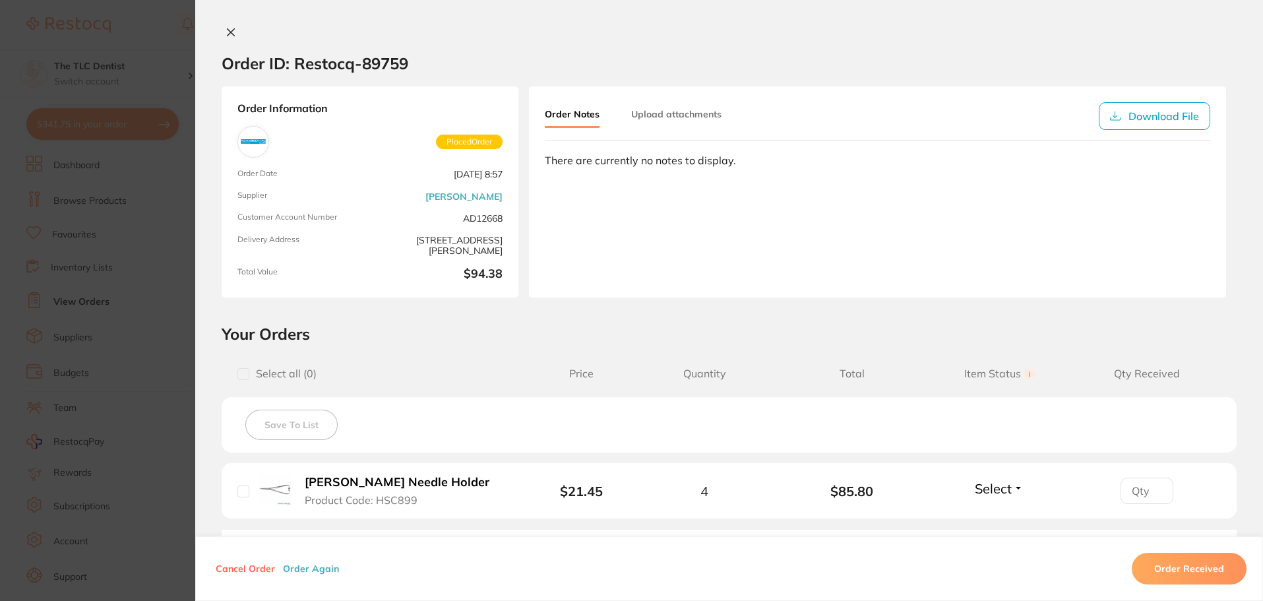
click at [241, 569] on button "Cancel Order" at bounding box center [245, 569] width 67 height 12
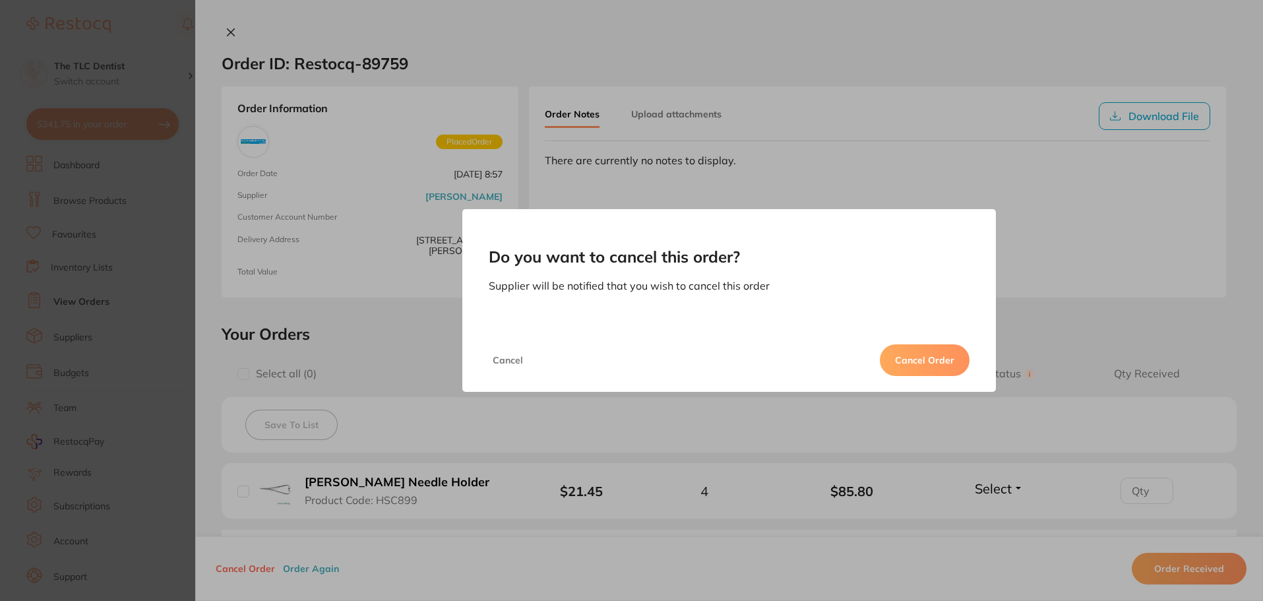
drag, startPoint x: 932, startPoint y: 354, endPoint x: 773, endPoint y: 328, distance: 161.1
click at [933, 354] on button "Cancel Order" at bounding box center [925, 360] width 90 height 32
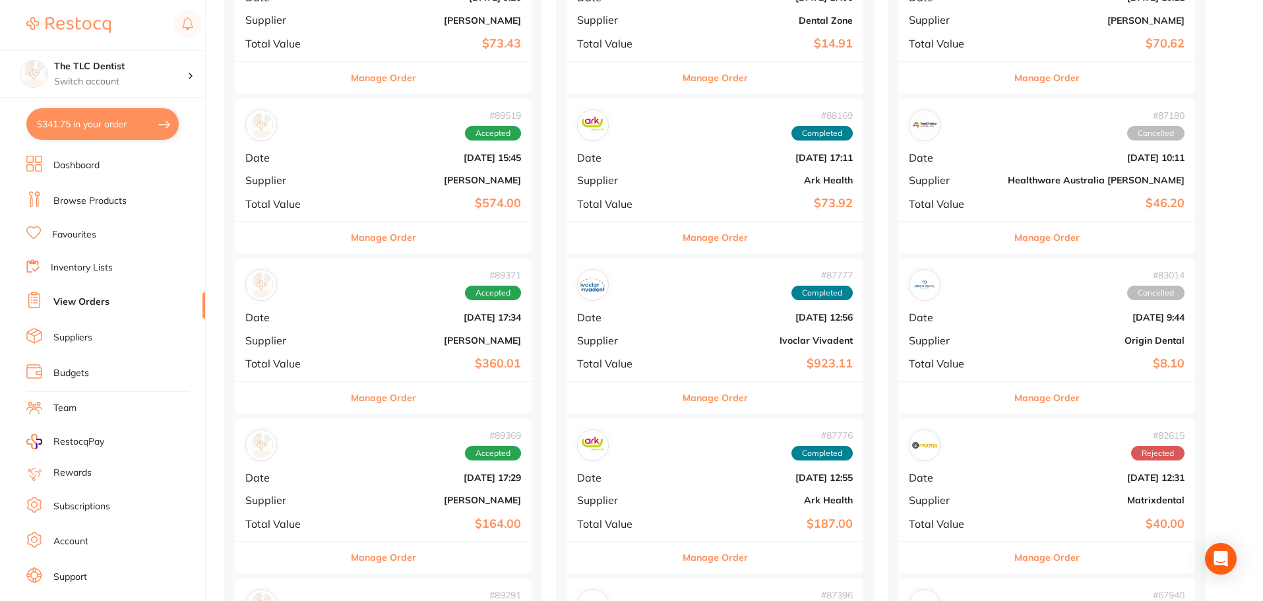
scroll to position [528, 0]
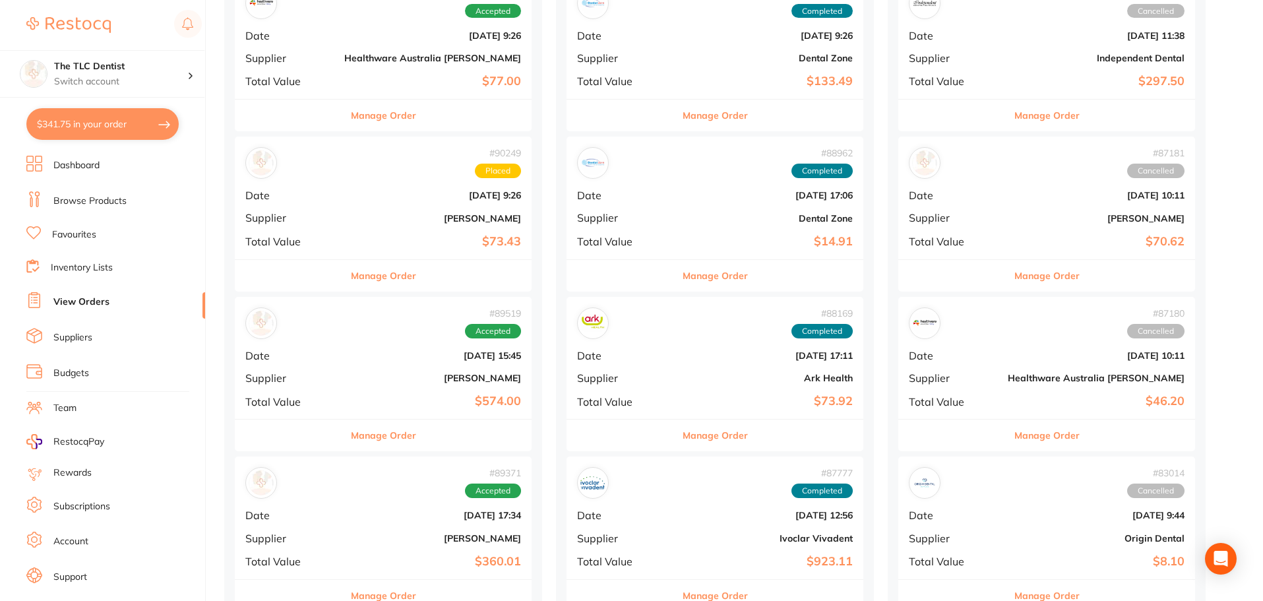
click at [389, 242] on b "$73.43" at bounding box center [432, 242] width 177 height 14
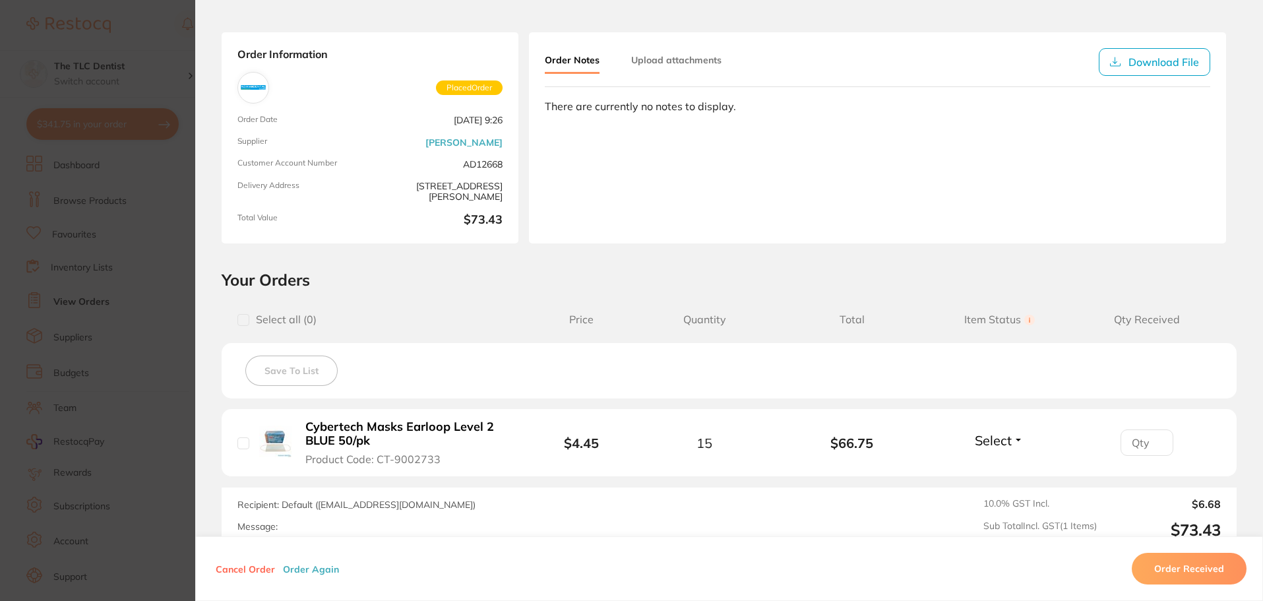
scroll to position [132, 0]
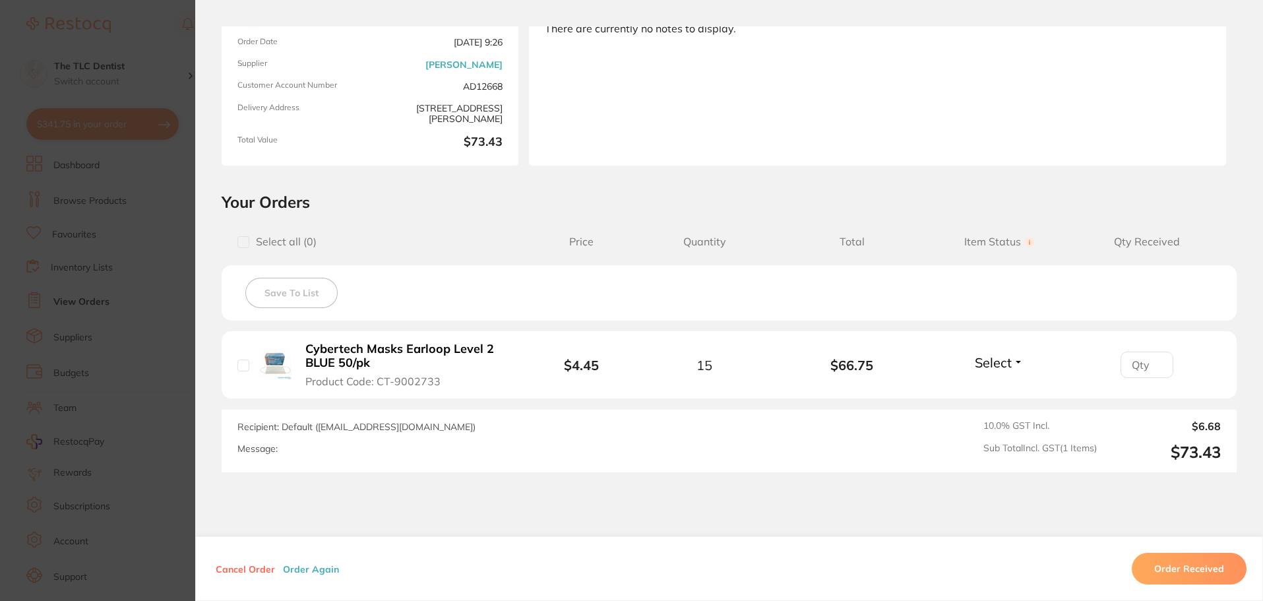
click at [228, 565] on button "Cancel Order" at bounding box center [245, 569] width 67 height 12
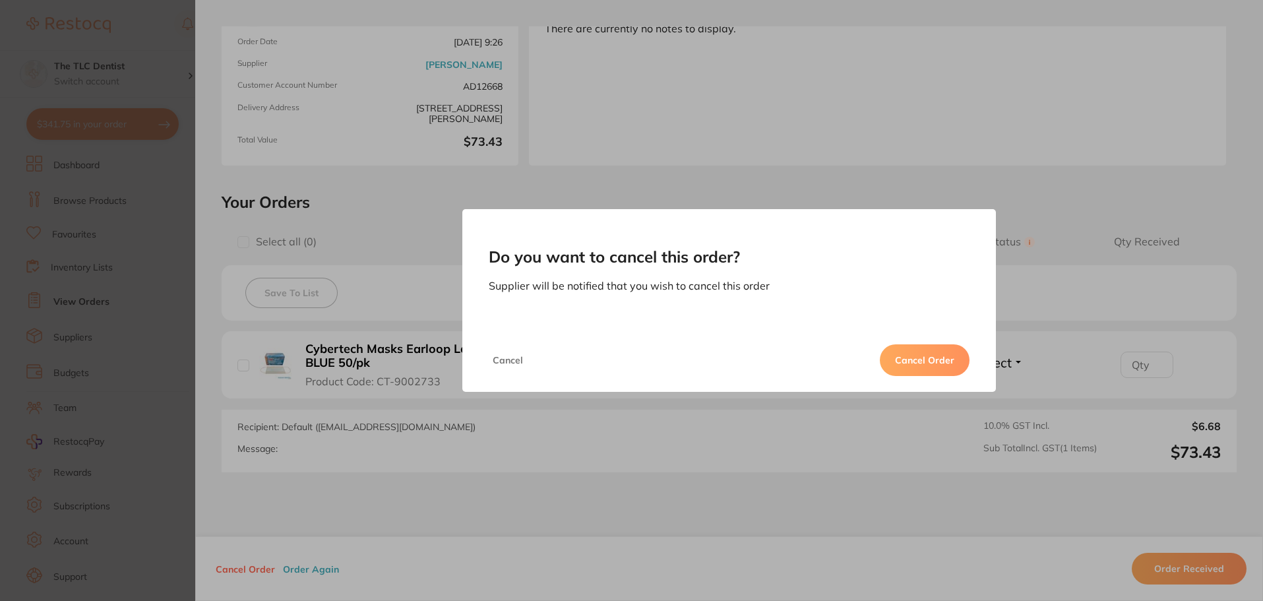
click at [927, 347] on button "Cancel Order" at bounding box center [925, 360] width 90 height 32
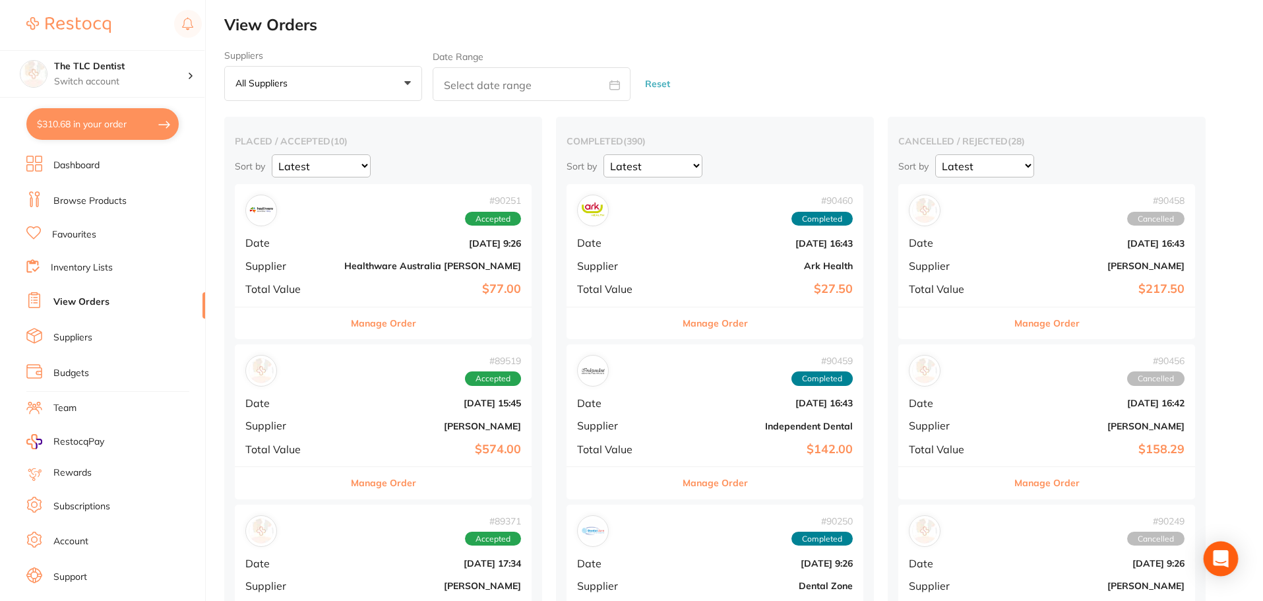
click at [1222, 565] on icon "Open Intercom Messenger" at bounding box center [1221, 558] width 17 height 17
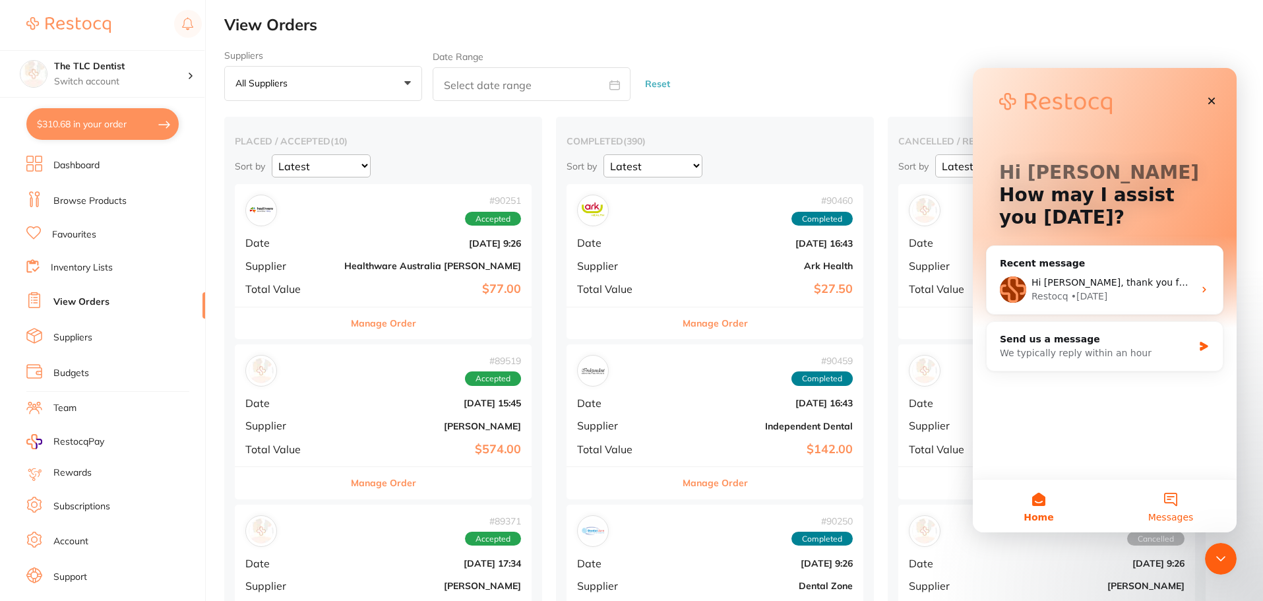
click at [1158, 506] on button "Messages" at bounding box center [1171, 506] width 132 height 53
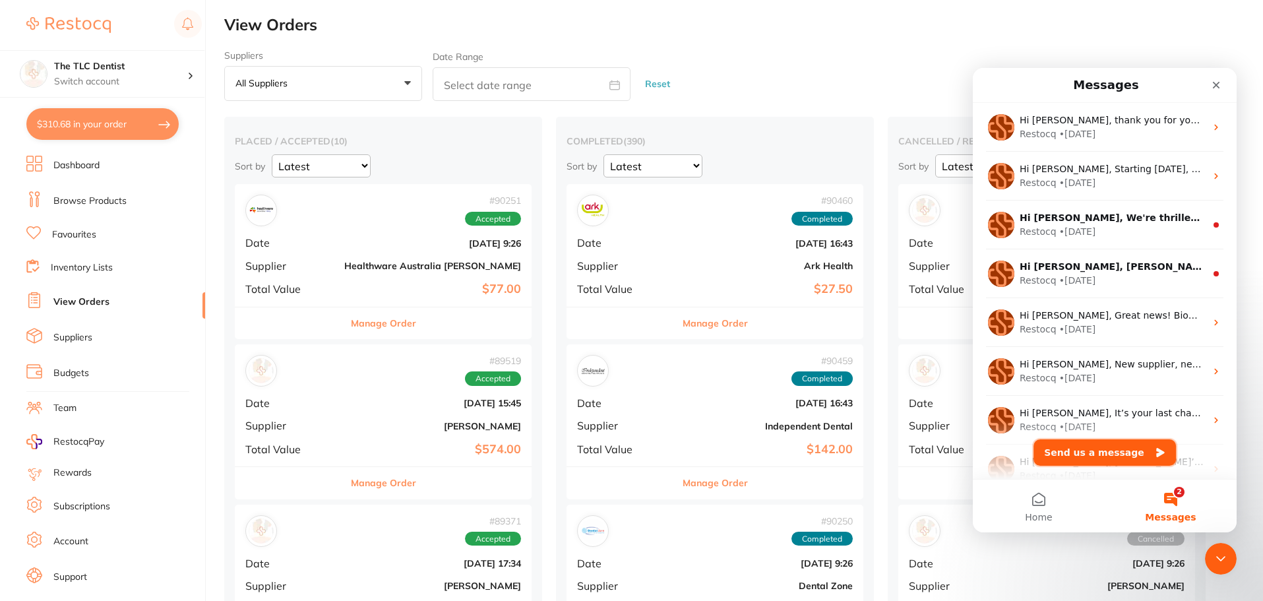
click at [1112, 451] on button "Send us a message" at bounding box center [1105, 452] width 143 height 26
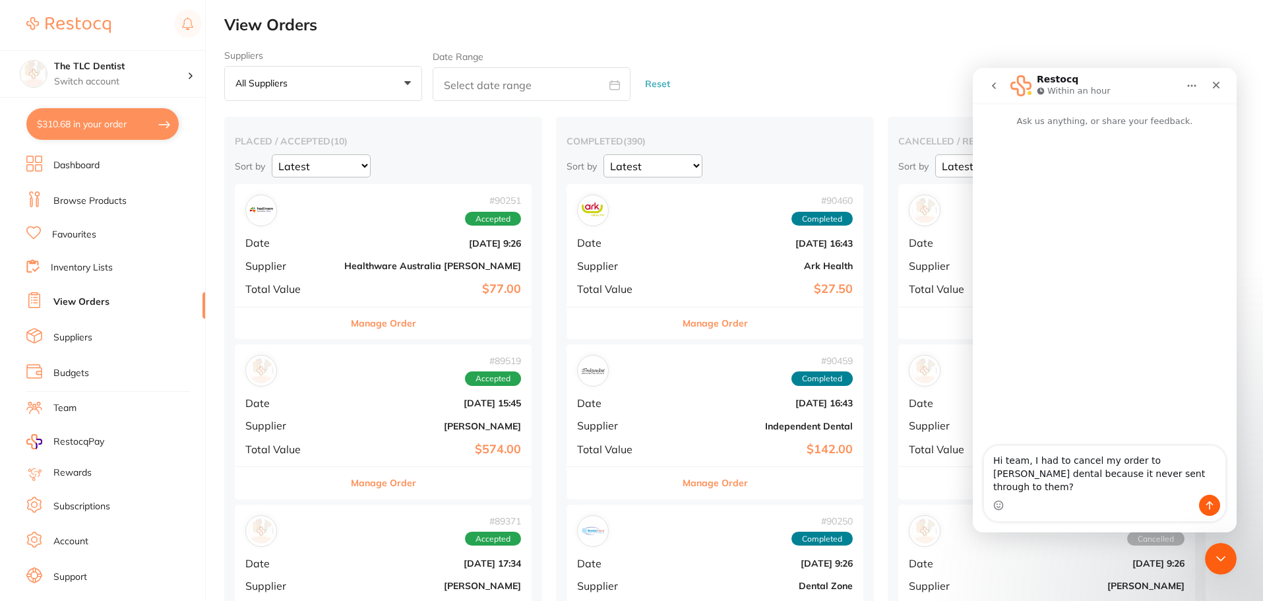
type textarea "Hi team, I had to cancel my order to adam dental because it never sent through …"
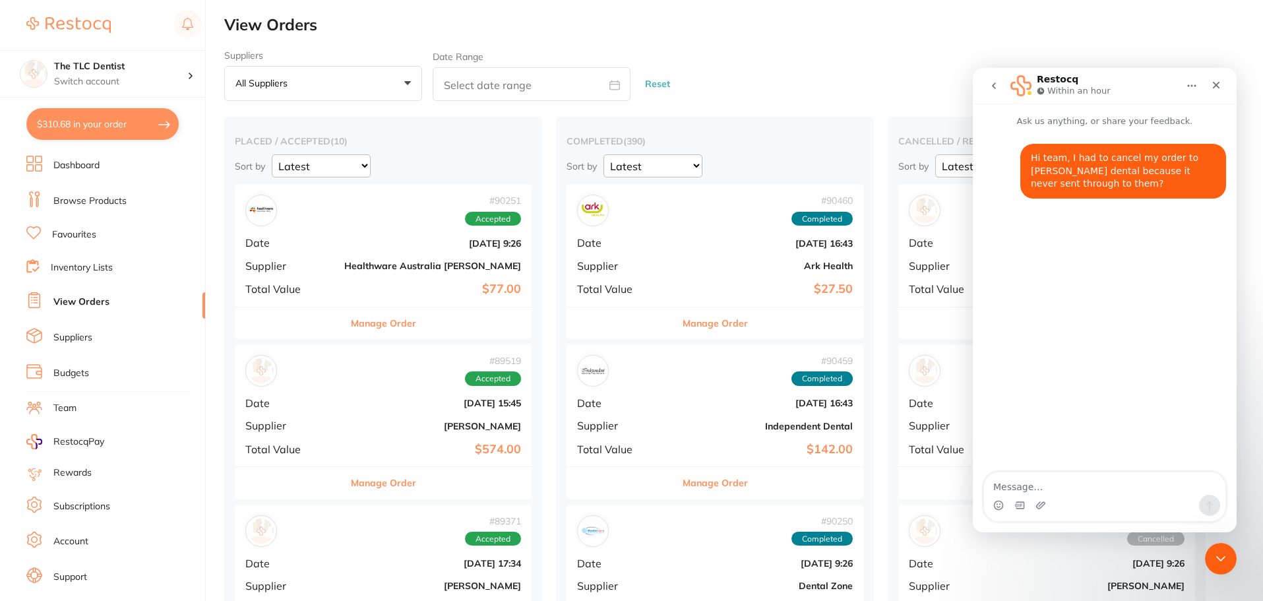
type textarea "h"
type textarea "how do i avoid this in future, do I need to order directly with them"
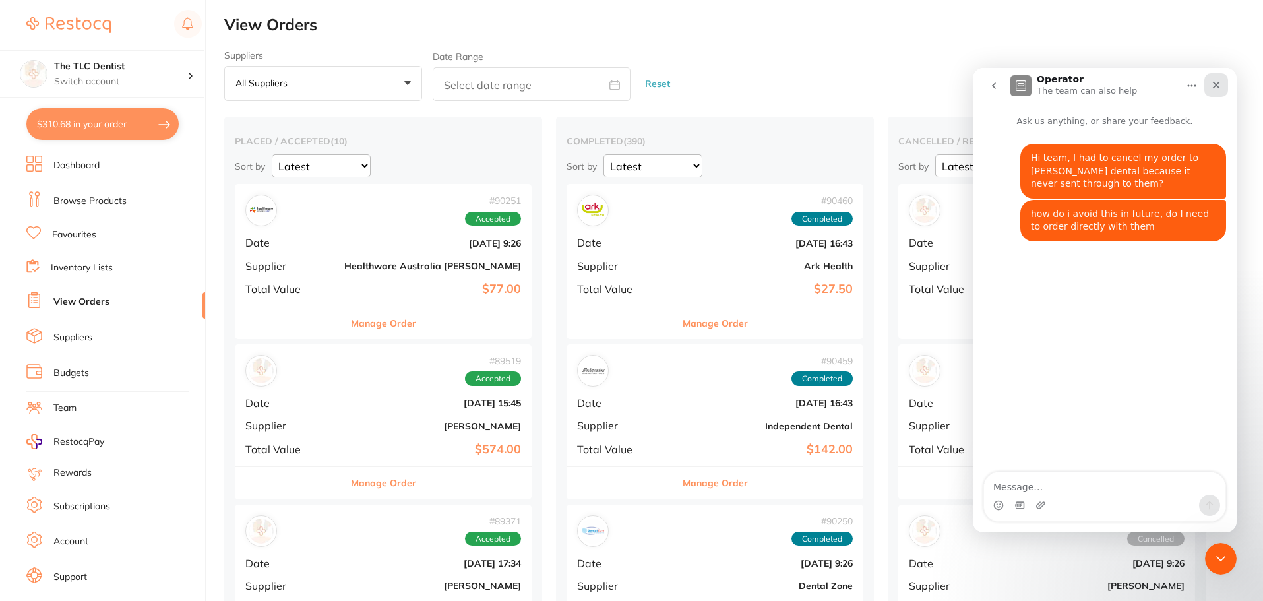
click at [1224, 84] on div "Close" at bounding box center [1217, 85] width 24 height 24
